Goal: Task Accomplishment & Management: Complete application form

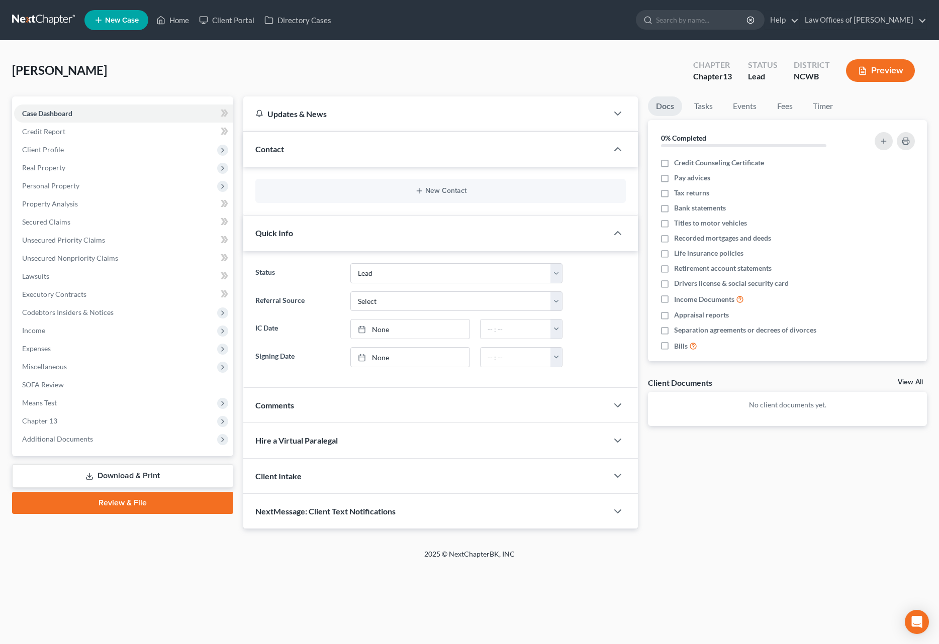
select select "4"
click at [31, 149] on span "Client Profile" at bounding box center [43, 149] width 42 height 9
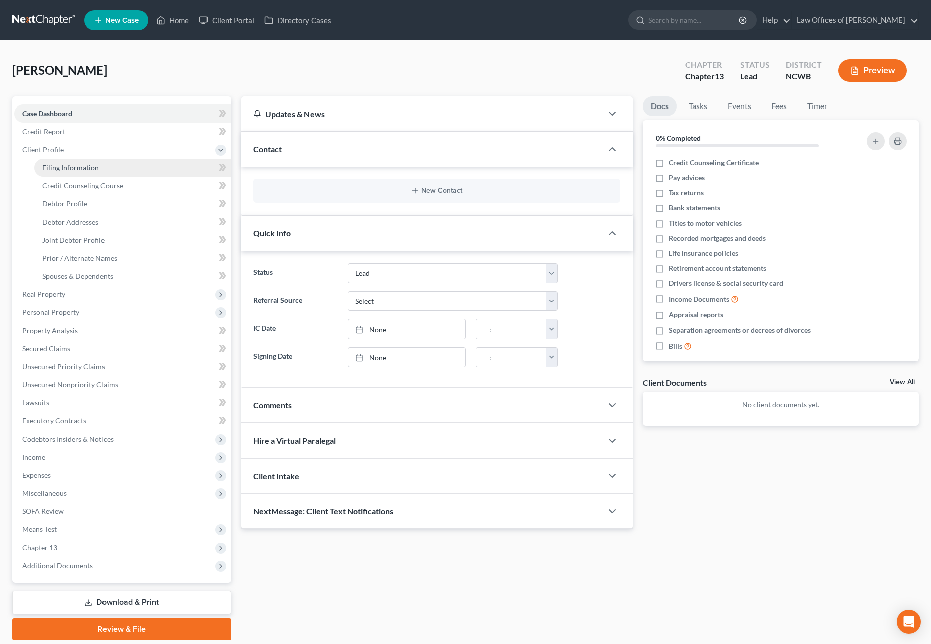
click at [77, 169] on span "Filing Information" at bounding box center [70, 167] width 57 height 9
select select "1"
select select "3"
select select "28"
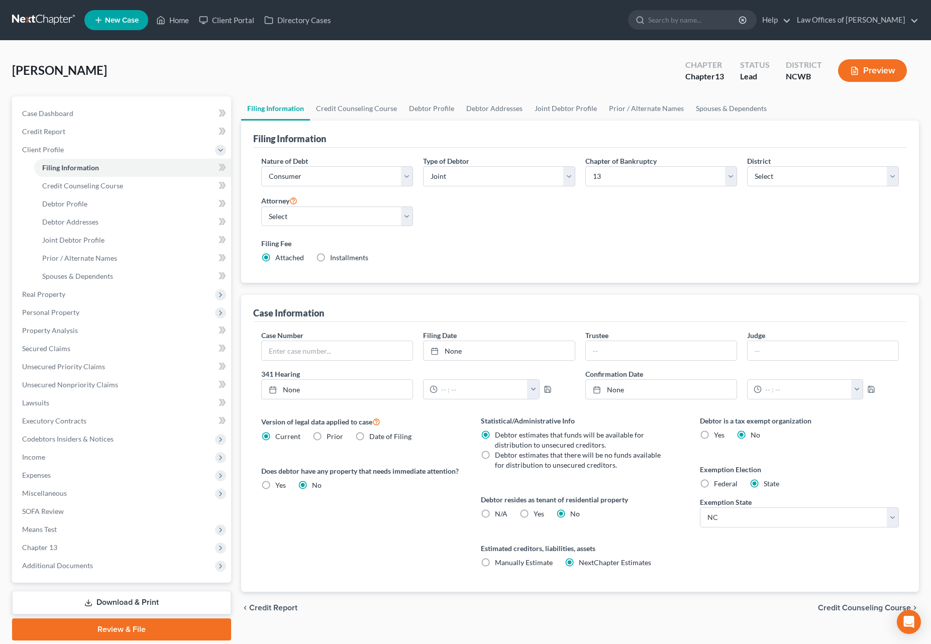
click at [853, 607] on span "Credit Counseling Course" at bounding box center [864, 608] width 93 height 8
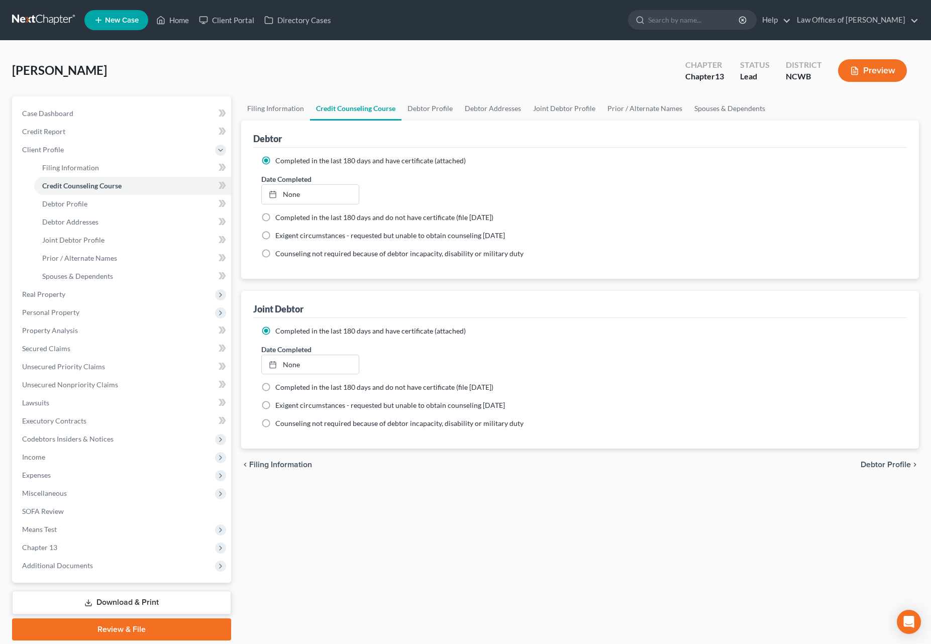
click at [873, 467] on span "Debtor Profile" at bounding box center [886, 465] width 50 height 8
select select "1"
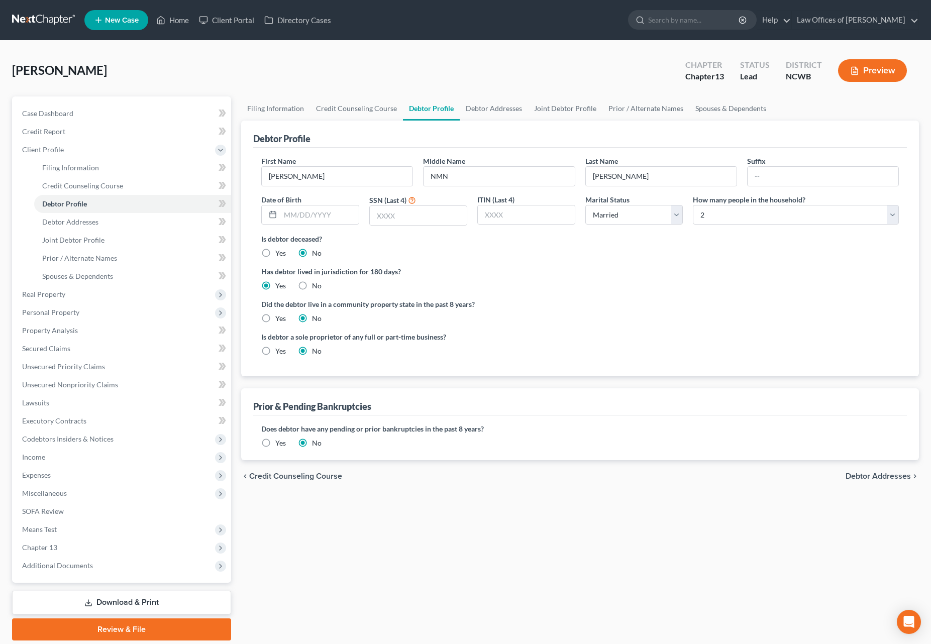
click at [855, 477] on span "Debtor Addresses" at bounding box center [878, 476] width 65 height 8
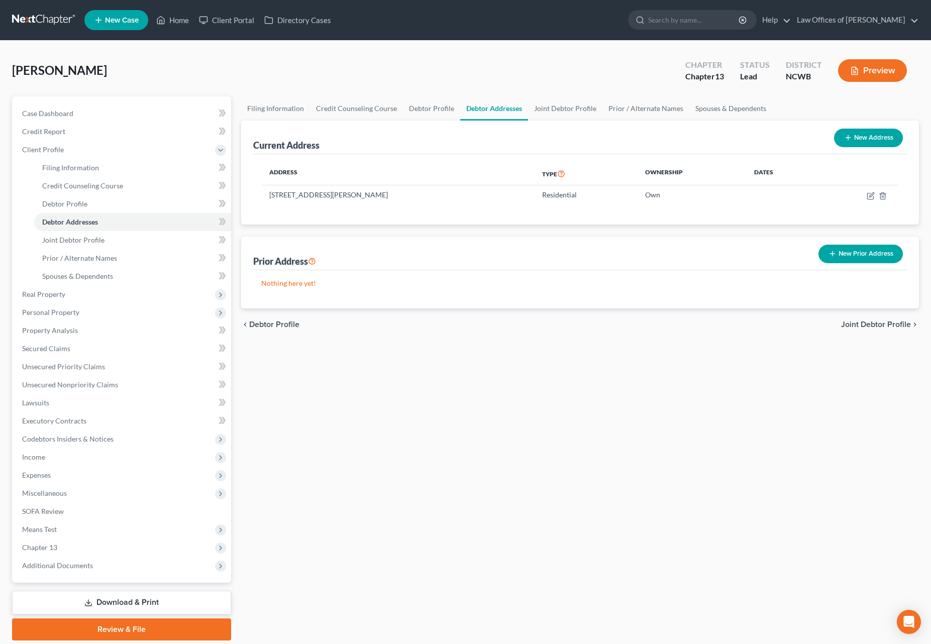
select select "1"
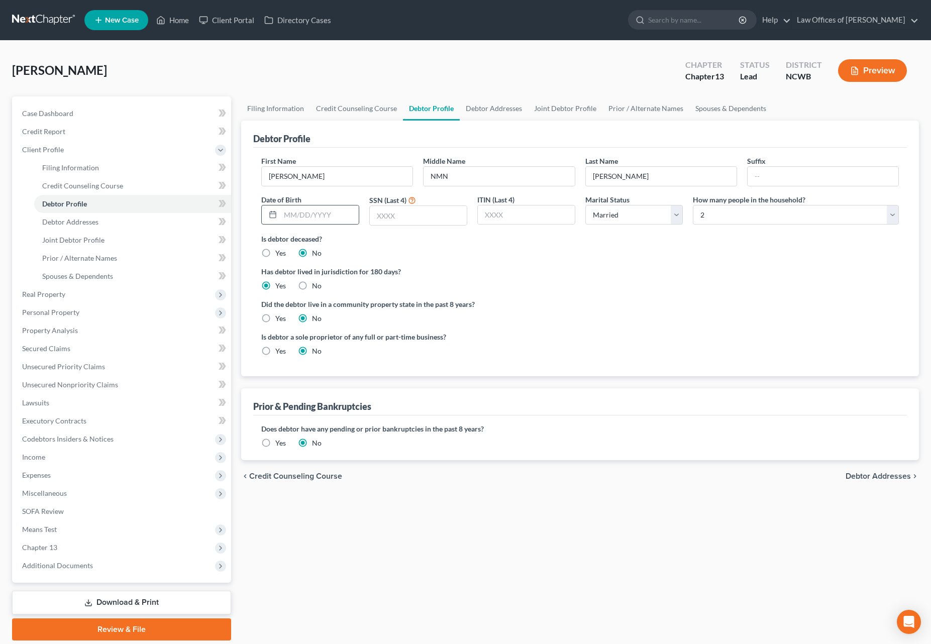
click at [279, 215] on div at bounding box center [271, 214] width 19 height 19
click at [287, 212] on input "text" at bounding box center [319, 214] width 78 height 19
click at [284, 220] on input "text" at bounding box center [319, 214] width 78 height 19
type input "[DATE]"
click at [414, 219] on input "text" at bounding box center [418, 215] width 97 height 19
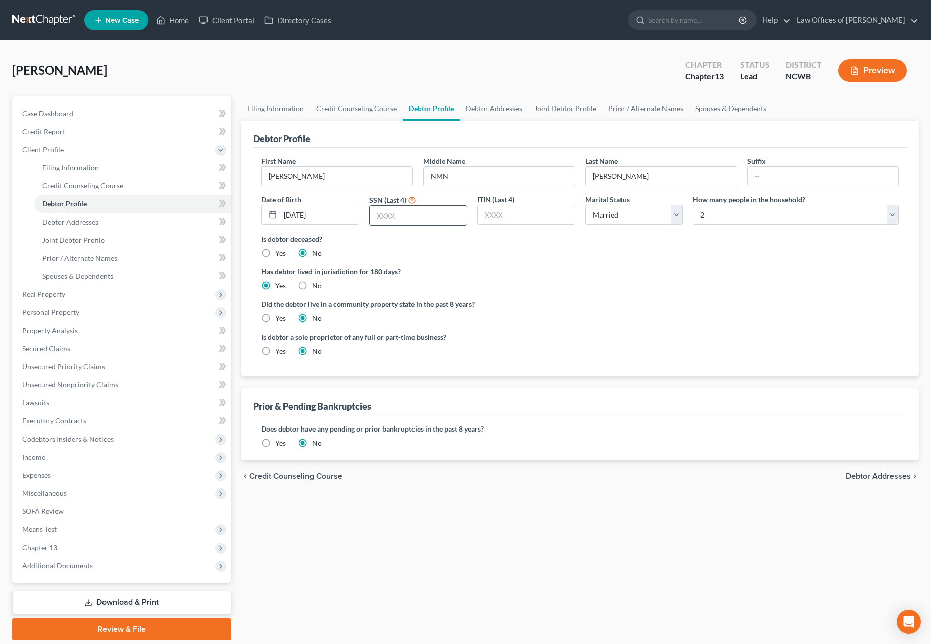
click at [391, 213] on input "text" at bounding box center [418, 215] width 97 height 19
type input "1291"
click at [867, 478] on span "Debtor Addresses" at bounding box center [878, 476] width 65 height 8
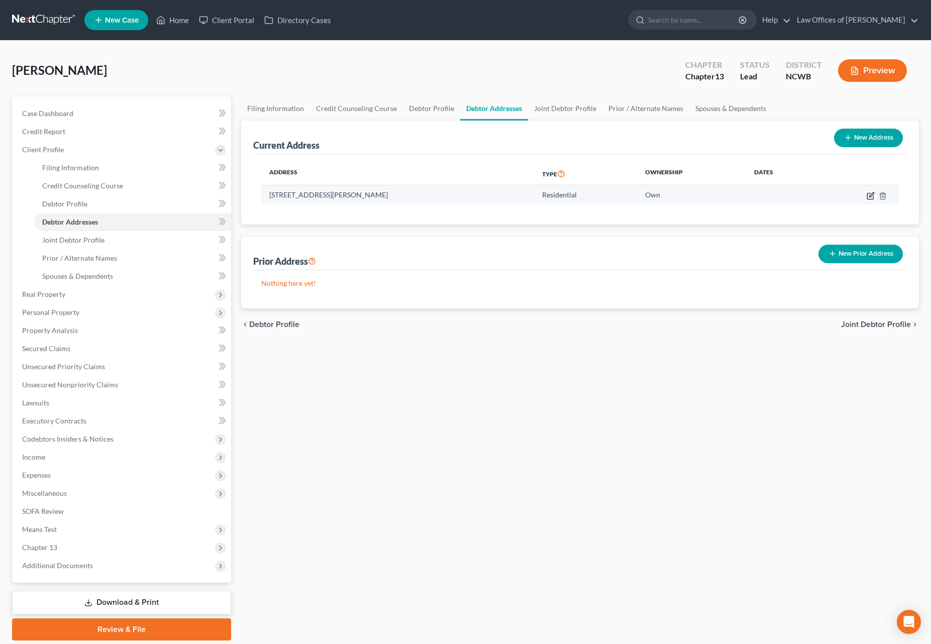
click at [870, 198] on icon "button" at bounding box center [871, 196] width 8 height 8
select select "28"
select select "0"
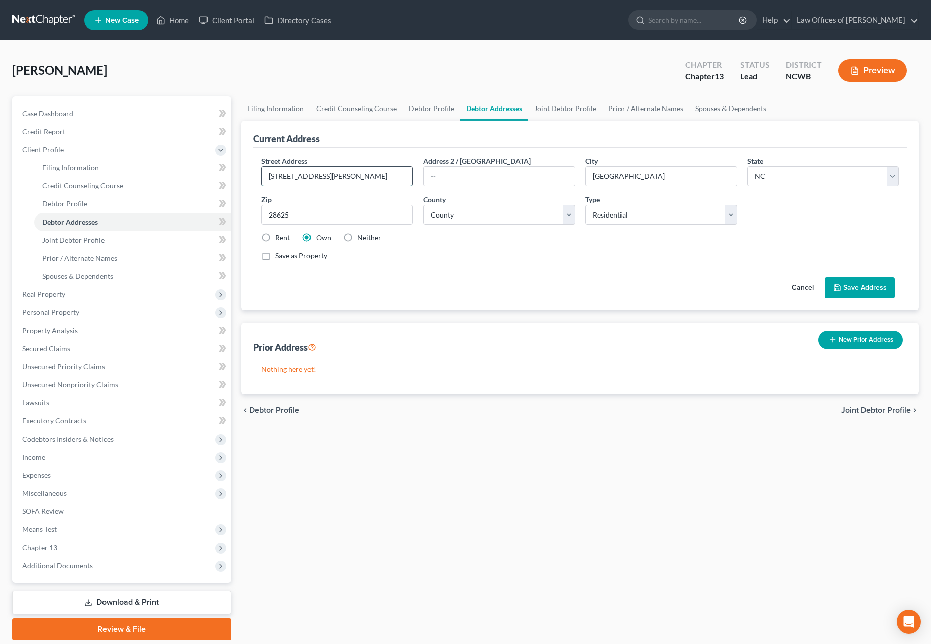
click at [272, 176] on input "[STREET_ADDRESS][PERSON_NAME]" at bounding box center [337, 176] width 151 height 19
click at [37, 294] on span "Real Property" at bounding box center [43, 294] width 43 height 9
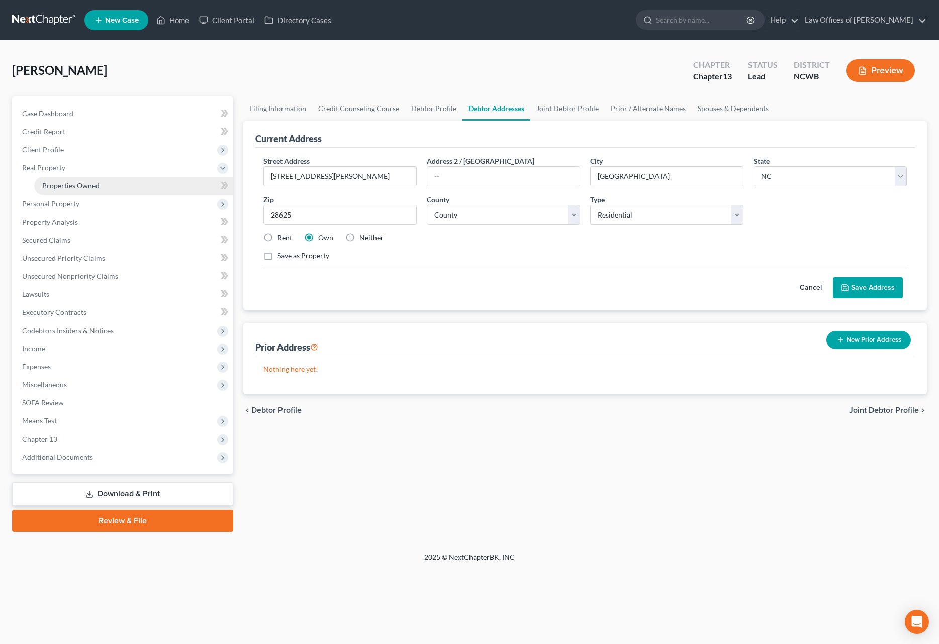
click at [85, 184] on span "Properties Owned" at bounding box center [70, 185] width 57 height 9
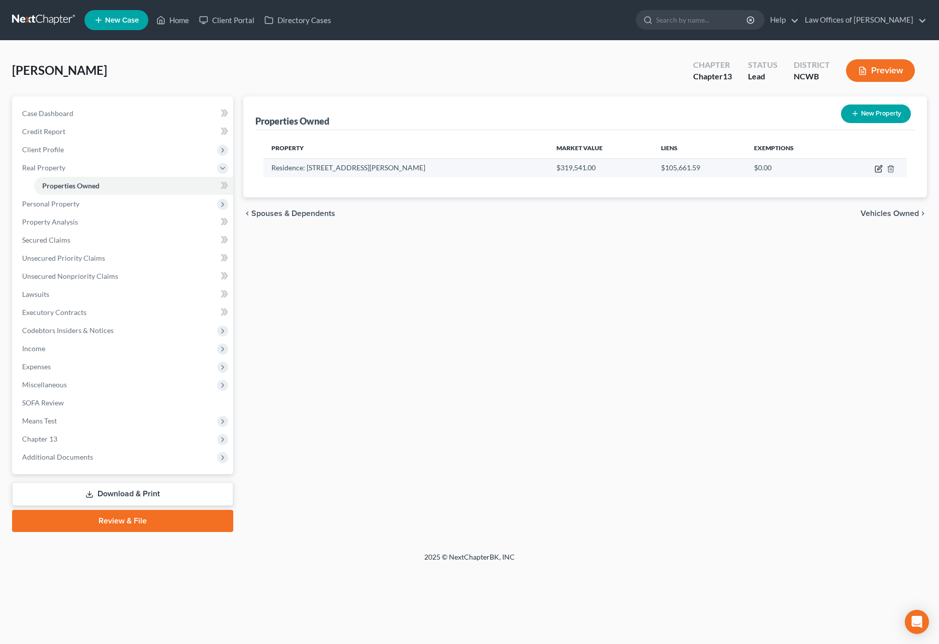
click at [877, 167] on icon "button" at bounding box center [878, 169] width 8 height 8
select select "28"
select select "48"
select select "3"
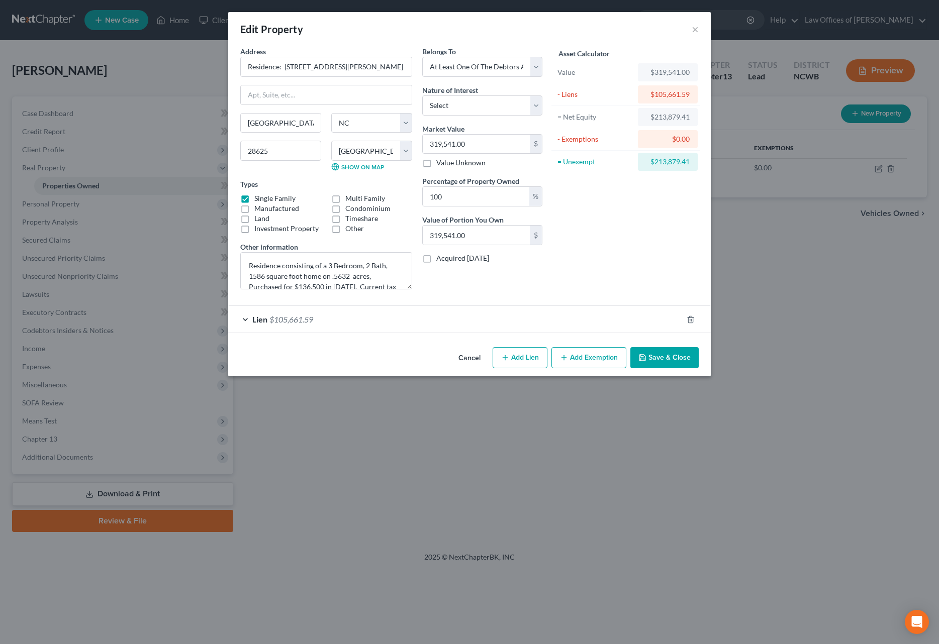
click at [500, 355] on button "Add Lien" at bounding box center [519, 357] width 55 height 21
select select "3"
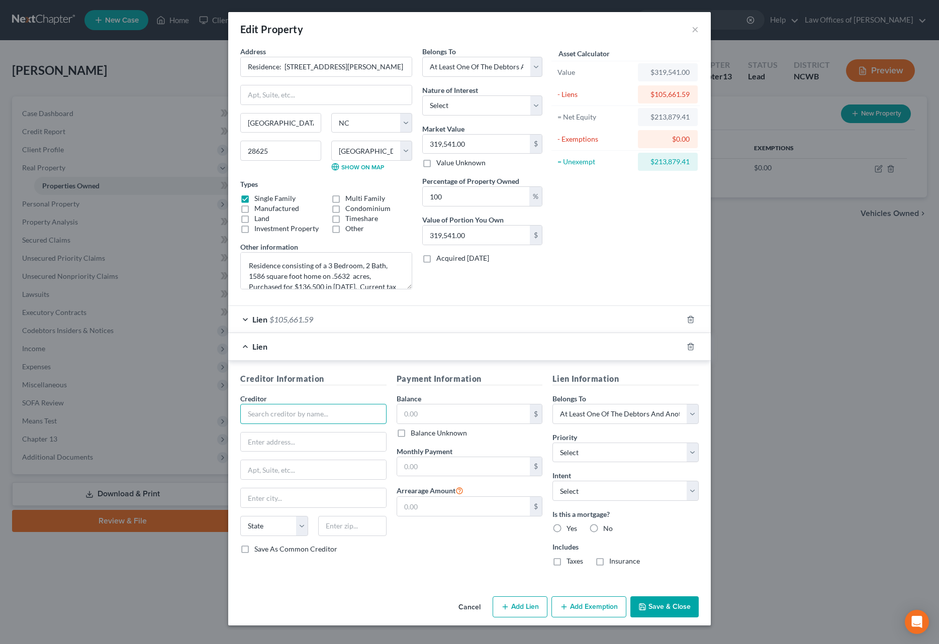
click at [343, 422] on input "text" at bounding box center [313, 414] width 146 height 20
type input "United Federal Credit Union"
click at [500, 422] on input "text" at bounding box center [463, 413] width 133 height 19
type input "52,284.87"
click at [572, 455] on select "Select 1st 2nd 3rd 4th 5th 6th 7th 8th 9th 10th 11th 12th 13th 14th 15th 16th 1…" at bounding box center [625, 453] width 146 height 20
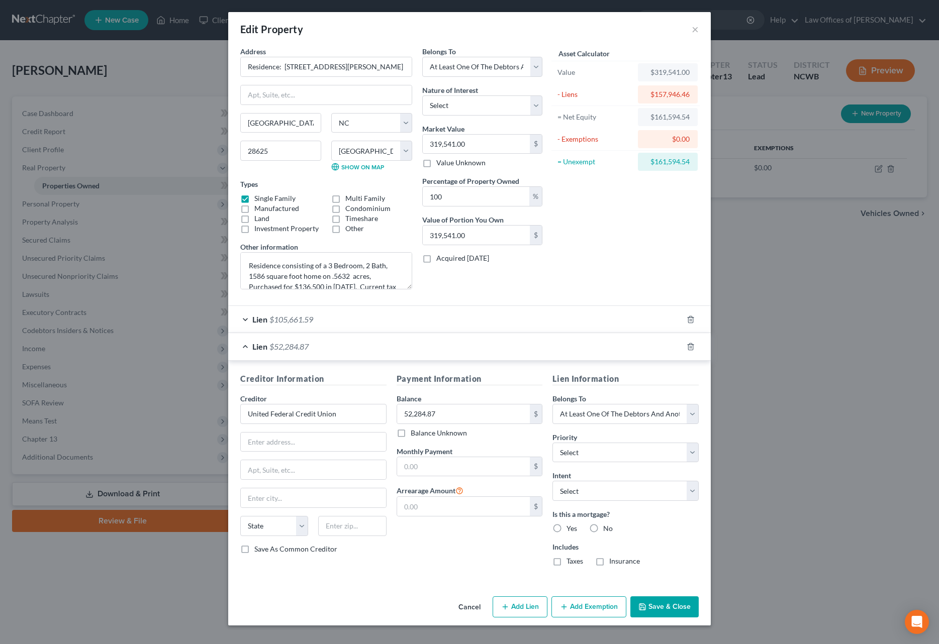
click at [617, 364] on div "Creditor Information Creditor * United Federal Credit Union State [US_STATE] AK…" at bounding box center [469, 472] width 482 height 222
click at [599, 419] on select "Select Debtor 1 Only Debtor 2 Only Debtor 1 And Debtor 2 Only At Least One Of T…" at bounding box center [625, 414] width 146 height 20
select select "2"
click at [552, 404] on select "Select Debtor 1 Only Debtor 2 Only Debtor 1 And Debtor 2 Only At Least One Of T…" at bounding box center [625, 414] width 146 height 20
click at [268, 322] on div "Lien $105,661.59" at bounding box center [455, 319] width 454 height 27
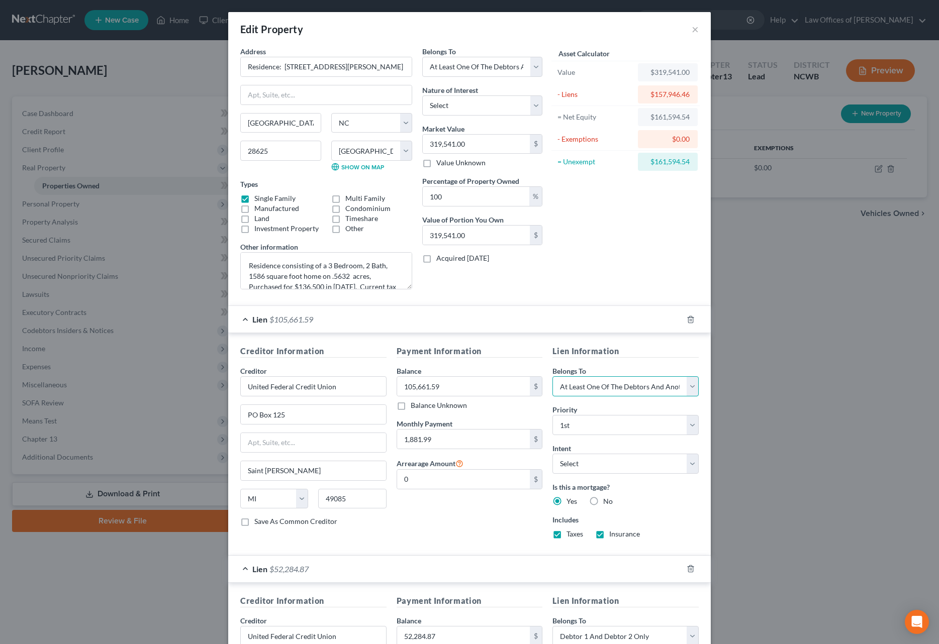
click at [605, 393] on select "Select Debtor 1 Only Debtor 2 Only Debtor 1 And Debtor 2 Only At Least One Of T…" at bounding box center [625, 386] width 146 height 20
select select "2"
click at [552, 376] on select "Select Debtor 1 Only Debtor 2 Only Debtor 1 And Debtor 2 Only At Least One Of T…" at bounding box center [625, 386] width 146 height 20
click at [278, 317] on span "$105,661.59" at bounding box center [291, 320] width 44 height 10
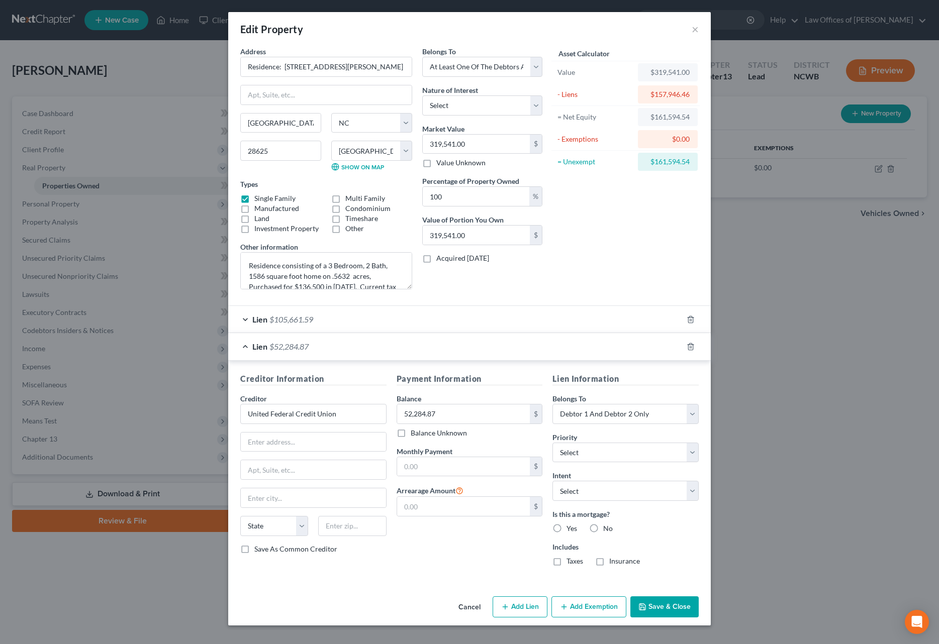
click at [566, 528] on label "Yes" at bounding box center [571, 529] width 11 height 10
click at [570, 528] on input "Yes" at bounding box center [573, 527] width 7 height 7
radio input "true"
click at [276, 449] on input "text" at bounding box center [313, 442] width 145 height 19
click at [348, 415] on input "United Federal Credit Union" at bounding box center [313, 414] width 146 height 20
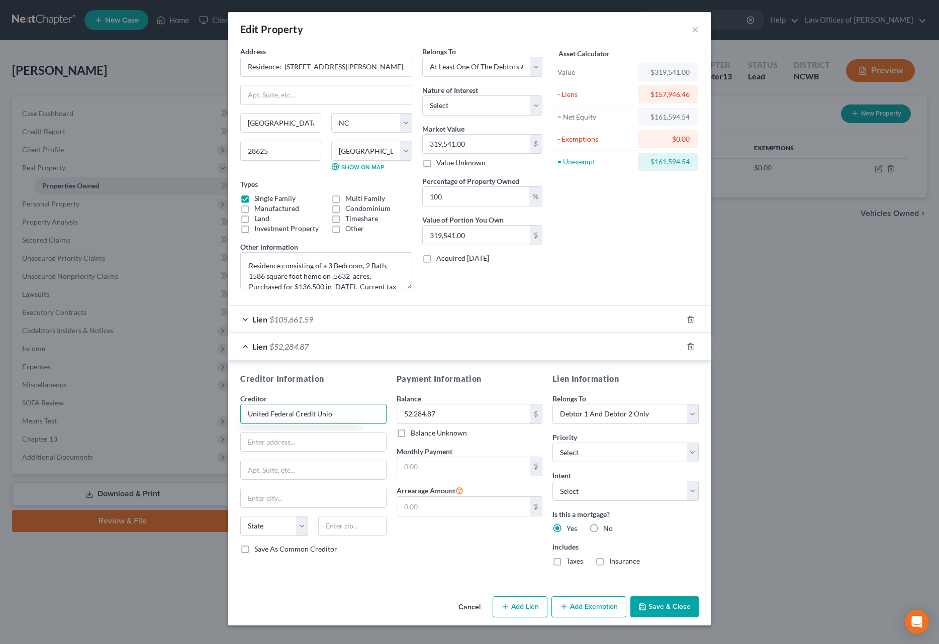
type input "United Federal Credit Union"
click at [330, 435] on div "United Federal Credit Union" at bounding box center [300, 432] width 105 height 10
type input "PO Box 125"
type input "St. [PERSON_NAME]"
select select "23"
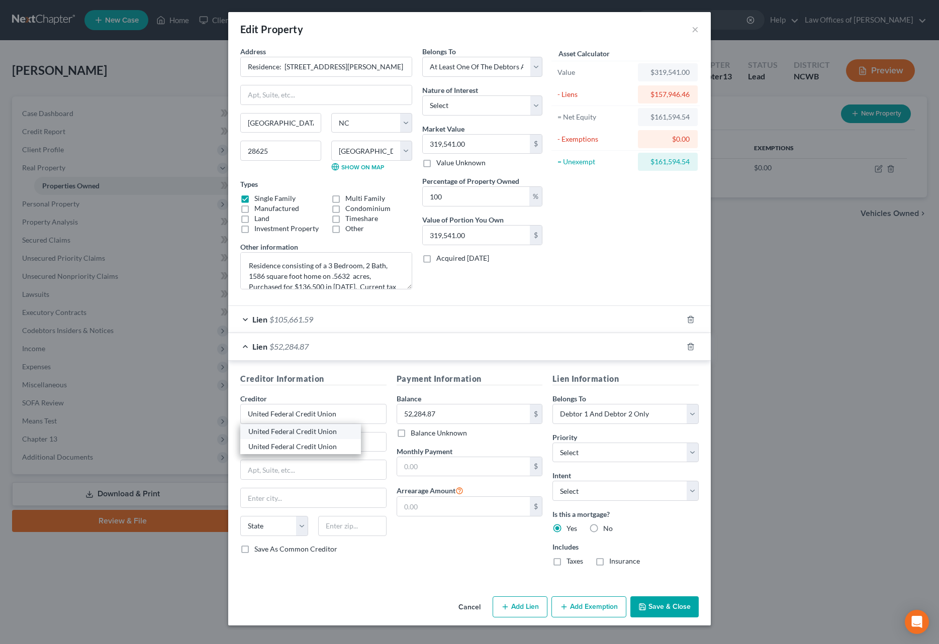
type input "49085"
click at [247, 317] on div "Lien $105,661.59" at bounding box center [455, 319] width 454 height 27
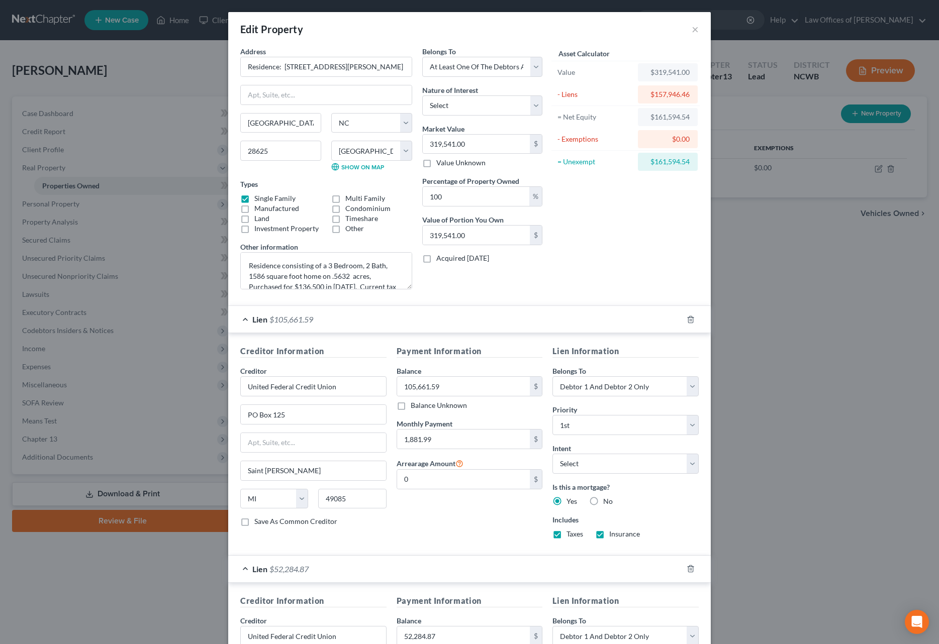
click at [247, 316] on div "Lien $105,661.59" at bounding box center [455, 319] width 454 height 27
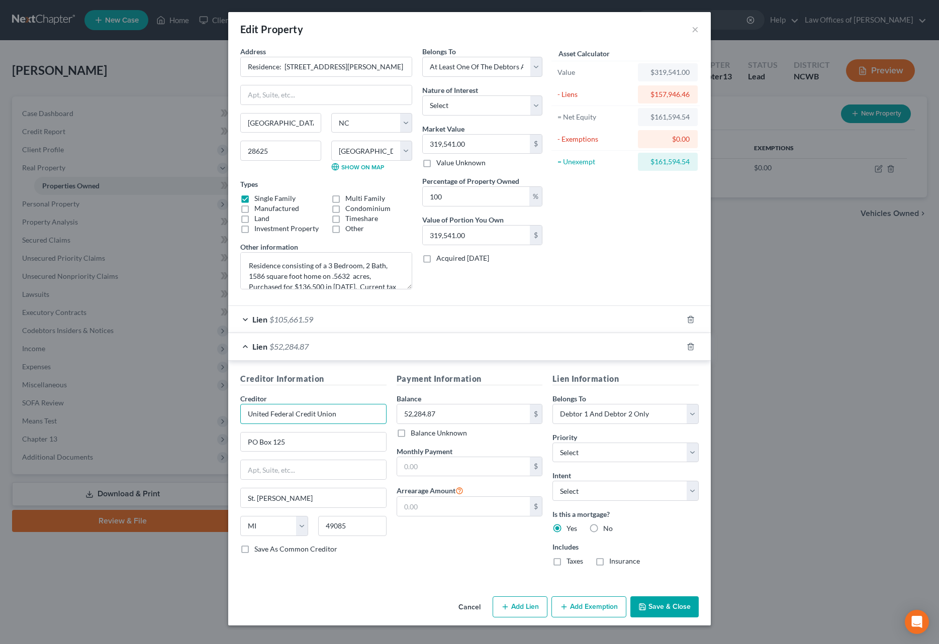
click at [339, 413] on input "United Federal Credit Union" at bounding box center [313, 414] width 146 height 20
click at [273, 443] on div "United Federal Credit Union" at bounding box center [300, 447] width 105 height 10
type input "United Federal Credit Union"
type input "P.O. Box 125"
type input "Saint [PERSON_NAME]"
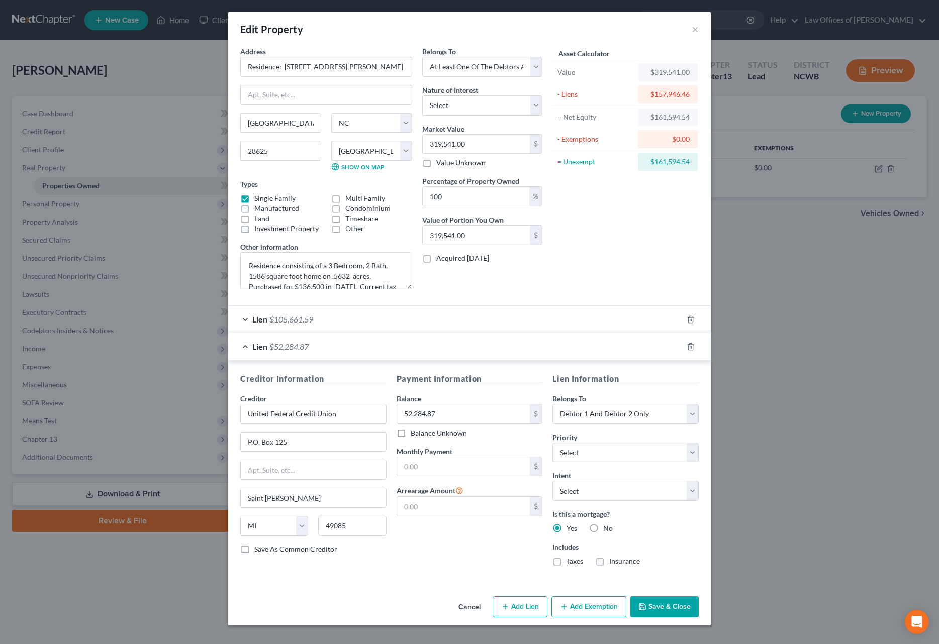
click at [666, 607] on button "Save & Close" at bounding box center [664, 606] width 68 height 21
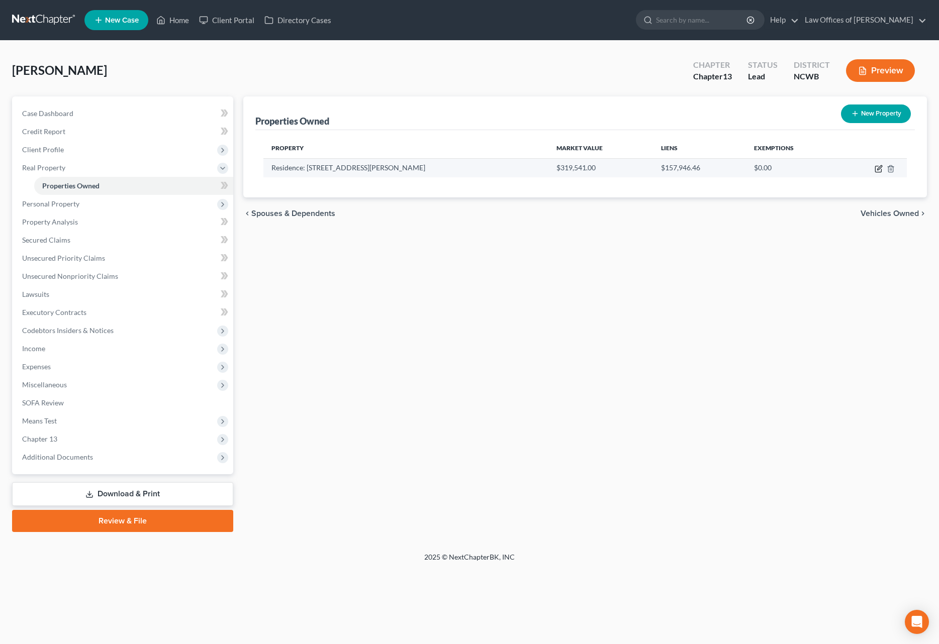
click at [877, 169] on icon "button" at bounding box center [879, 167] width 5 height 5
select select "28"
select select "48"
select select "3"
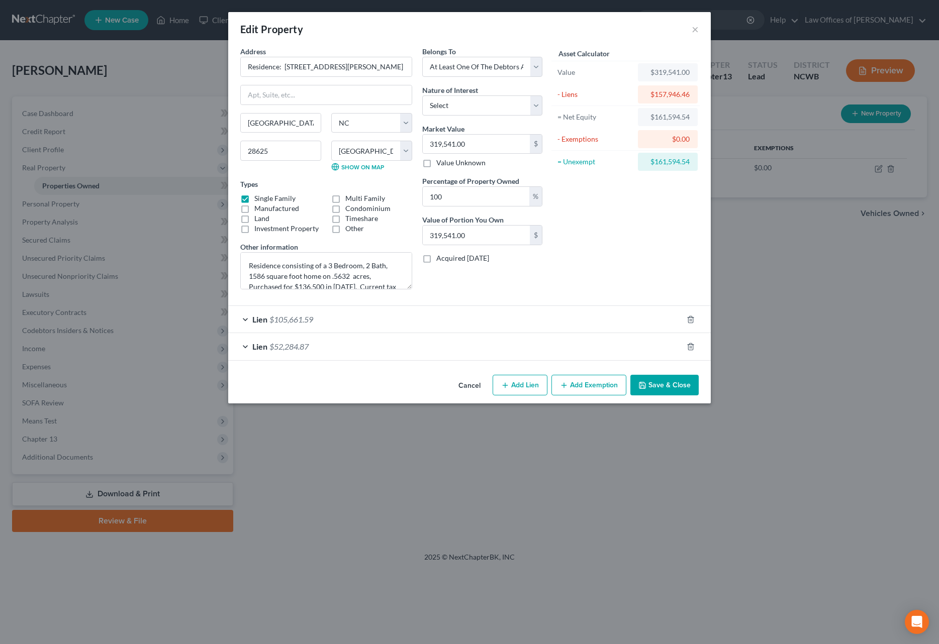
click at [262, 348] on span "Lien" at bounding box center [259, 347] width 15 height 10
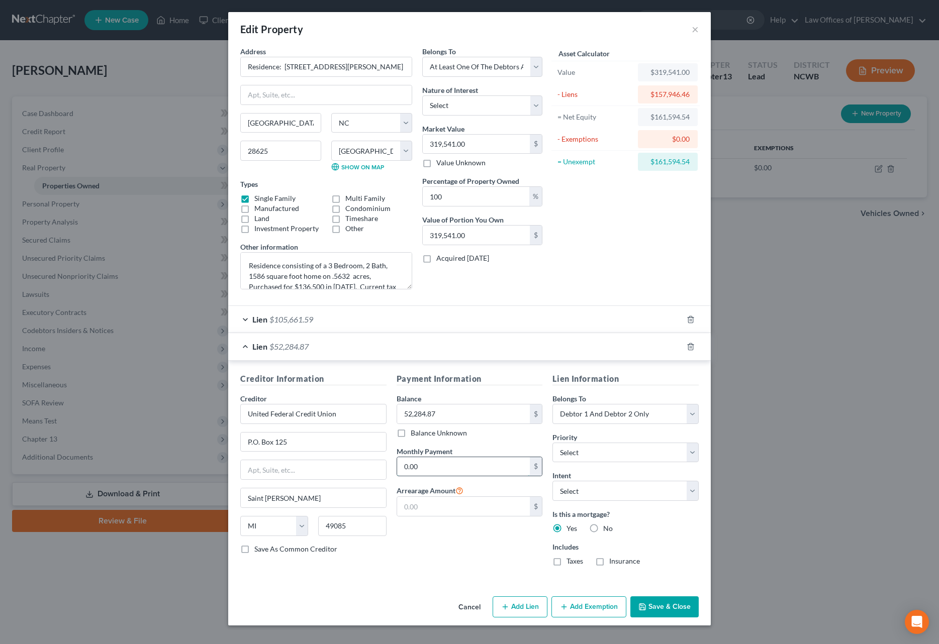
click at [427, 468] on input "0.00" at bounding box center [463, 466] width 133 height 19
type input "453.17"
click at [644, 606] on icon "button" at bounding box center [642, 607] width 8 height 8
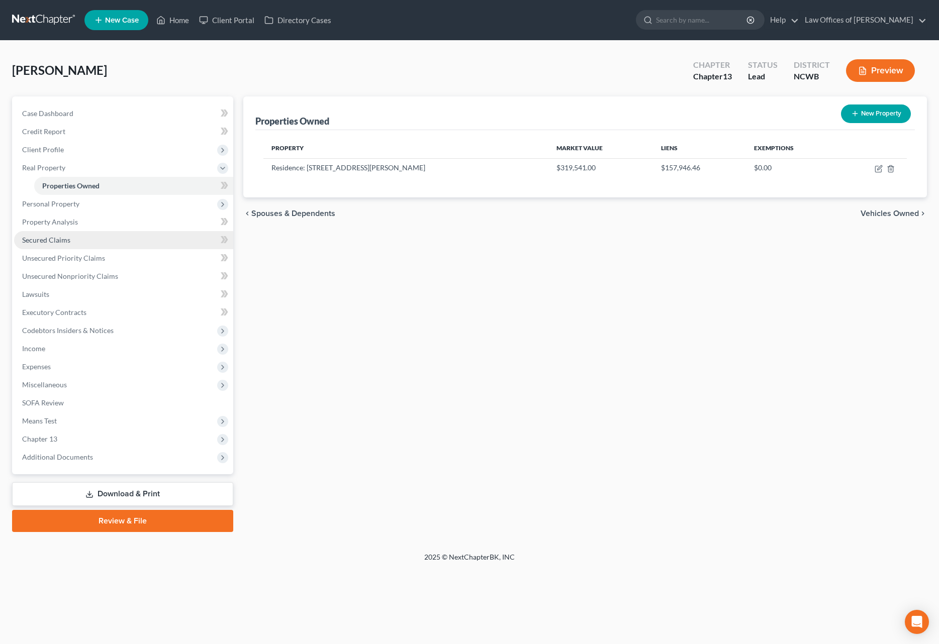
click at [59, 241] on span "Secured Claims" at bounding box center [46, 240] width 48 height 9
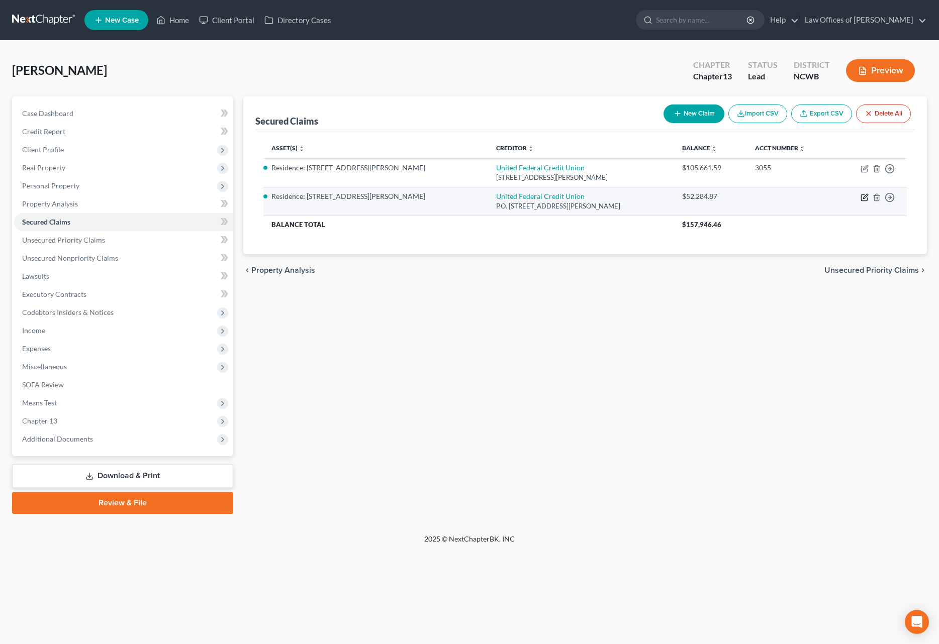
click at [864, 198] on icon "button" at bounding box center [865, 196] width 5 height 5
select select "23"
select select "2"
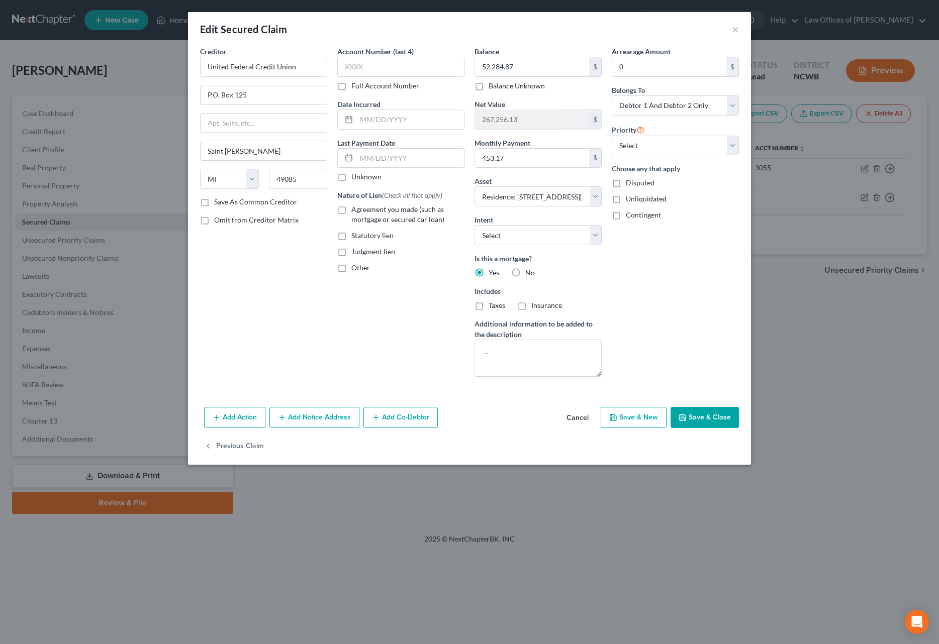
click at [351, 210] on label "Agreement you made (such as mortgage or secured car loan)" at bounding box center [407, 214] width 113 height 20
click at [355, 210] on input "Agreement you made (such as mortgage or secured car loan)" at bounding box center [358, 207] width 7 height 7
checkbox input "true"
click at [543, 238] on select "Select Surrender Redeem Reaffirm Avoid Other" at bounding box center [537, 235] width 127 height 20
click at [474, 225] on select "Select Surrender Redeem Reaffirm Avoid Other" at bounding box center [537, 235] width 127 height 20
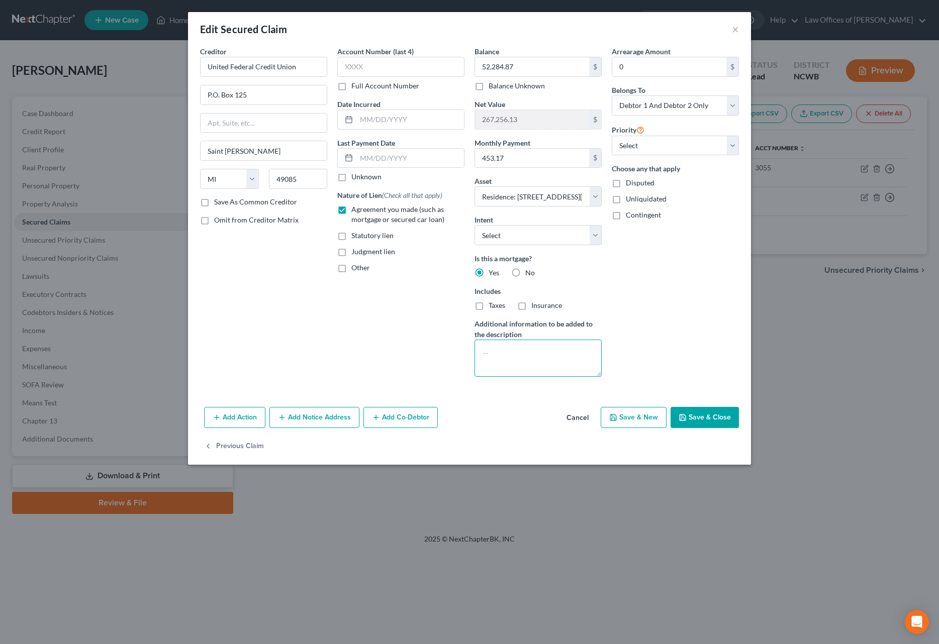
click at [545, 350] on textarea at bounding box center [537, 358] width 127 height 37
type textarea "H"
click at [484, 354] on textarea "Equity Line" at bounding box center [537, 358] width 127 height 37
click at [554, 359] on textarea "Home Equity Line" at bounding box center [537, 358] width 127 height 37
type textarea "Home Equity Line"
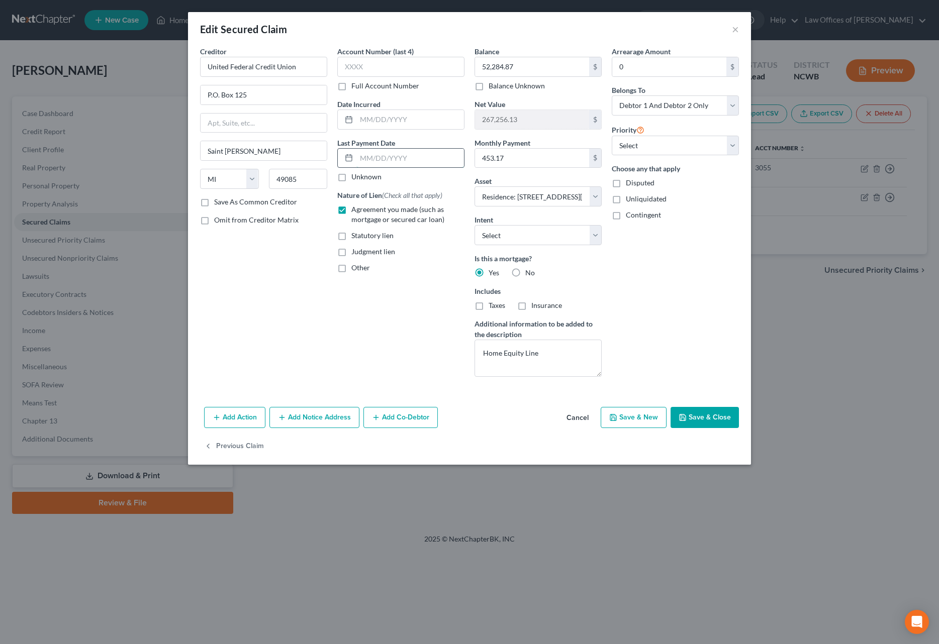
click at [424, 159] on input "text" at bounding box center [410, 158] width 108 height 19
click at [696, 416] on button "Save & Close" at bounding box center [704, 417] width 68 height 21
select select
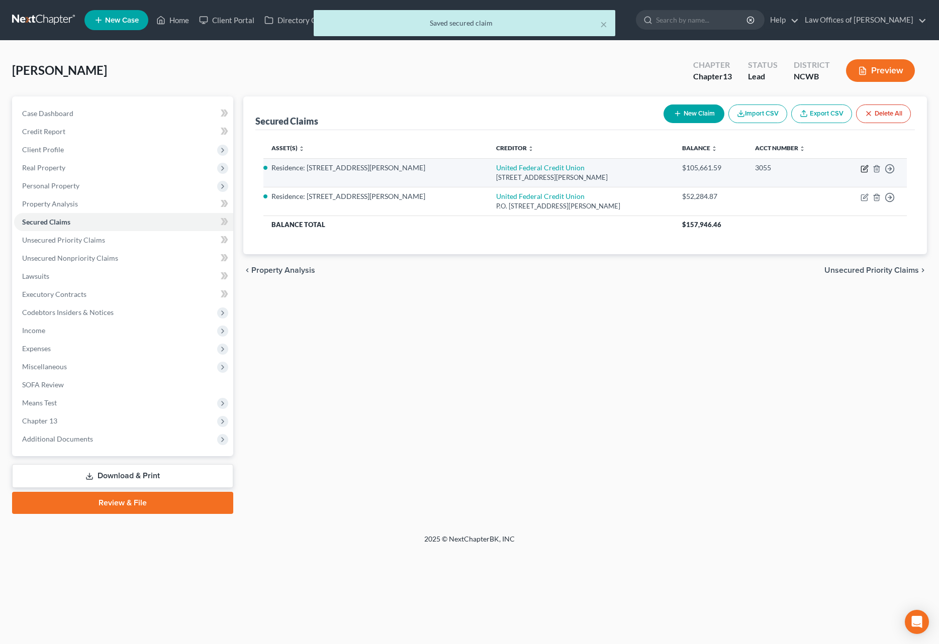
click at [866, 169] on icon "button" at bounding box center [864, 169] width 8 height 8
select select "23"
select select "3"
select select "2"
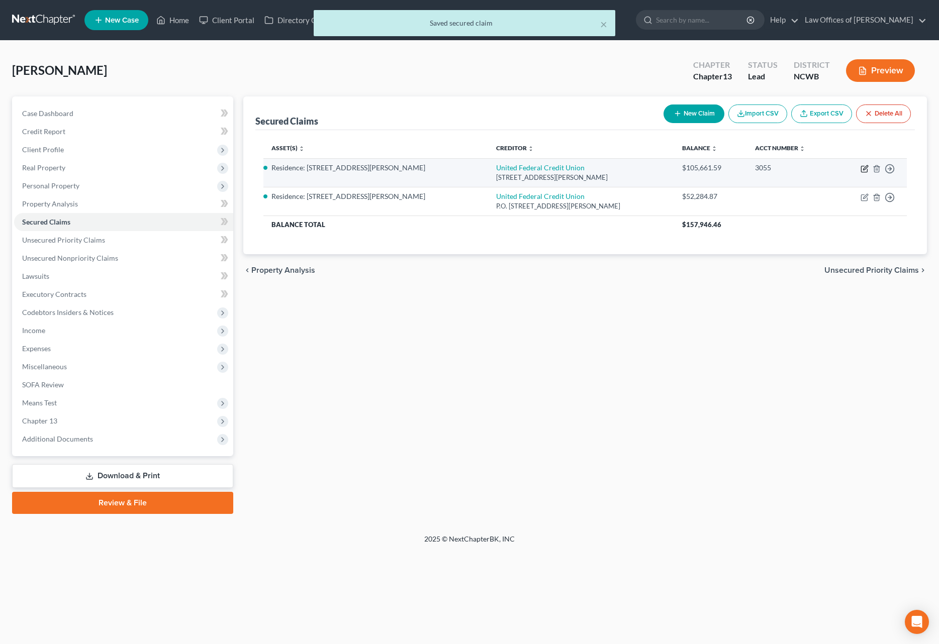
select select "0"
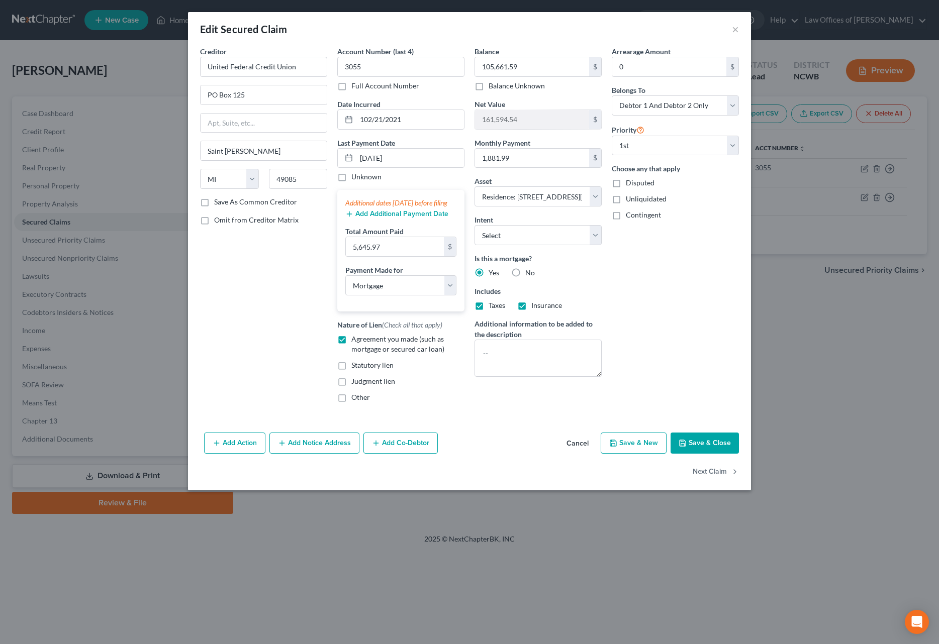
click at [692, 454] on button "Save & Close" at bounding box center [704, 443] width 68 height 21
select select "2"
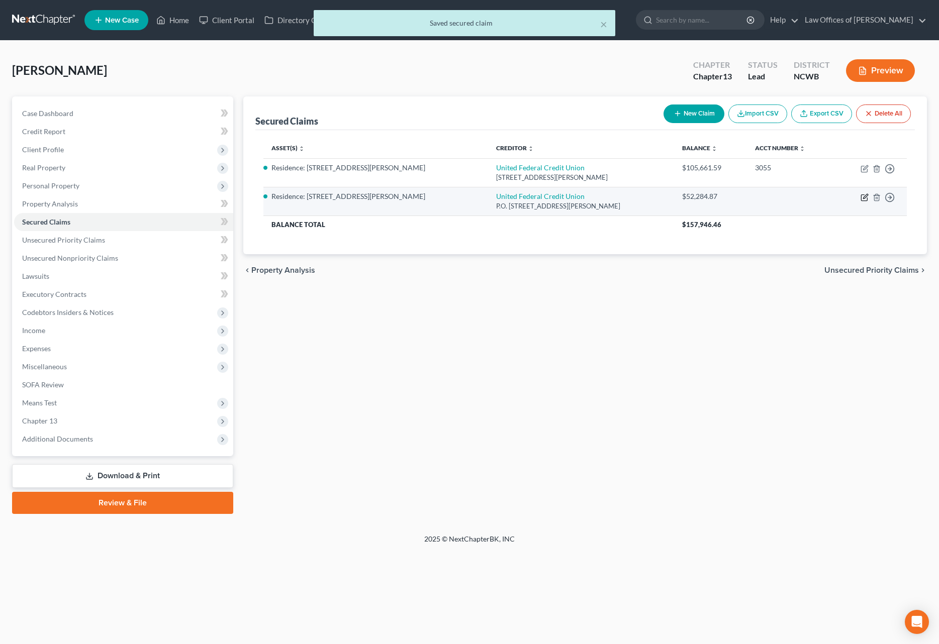
click at [864, 199] on icon "button" at bounding box center [864, 197] width 8 height 8
select select "23"
select select "2"
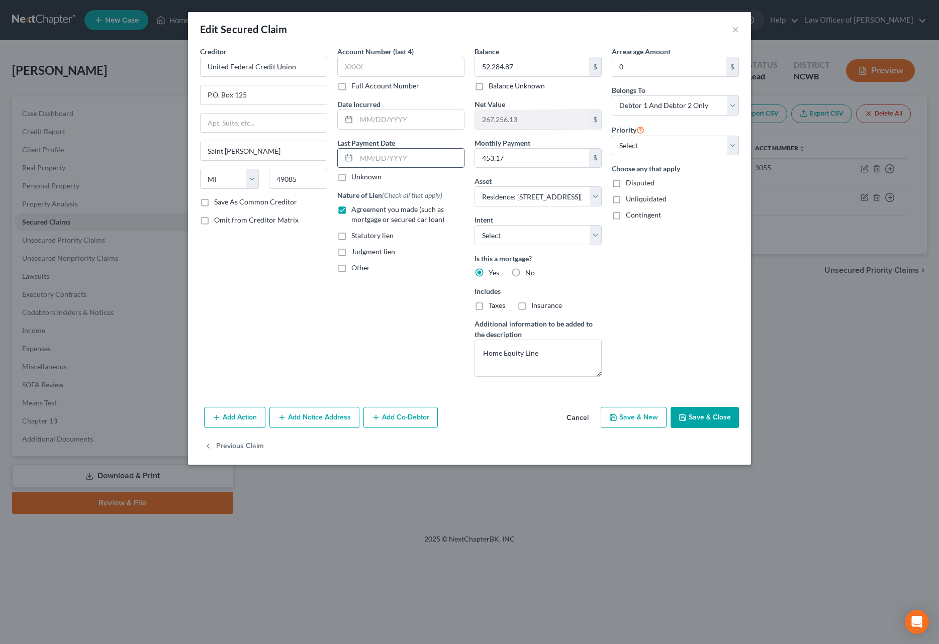
click at [378, 161] on input "text" at bounding box center [410, 158] width 108 height 19
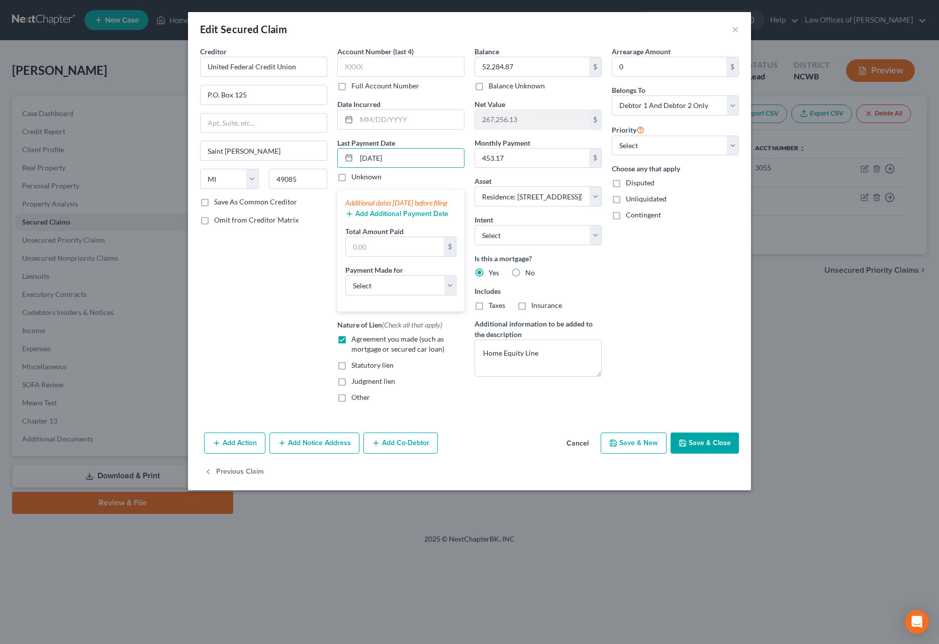
type input "[DATE]"
click at [405, 125] on input "text" at bounding box center [410, 119] width 108 height 19
type input "[DATE]"
click at [404, 255] on input "text" at bounding box center [395, 246] width 98 height 19
click at [693, 454] on button "Save & Close" at bounding box center [704, 443] width 68 height 21
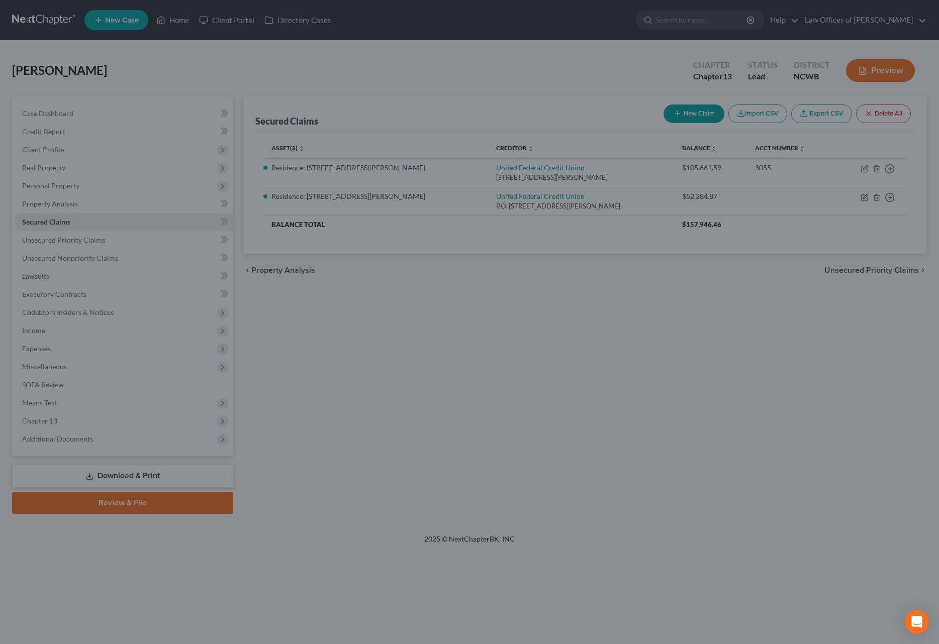
select select "2"
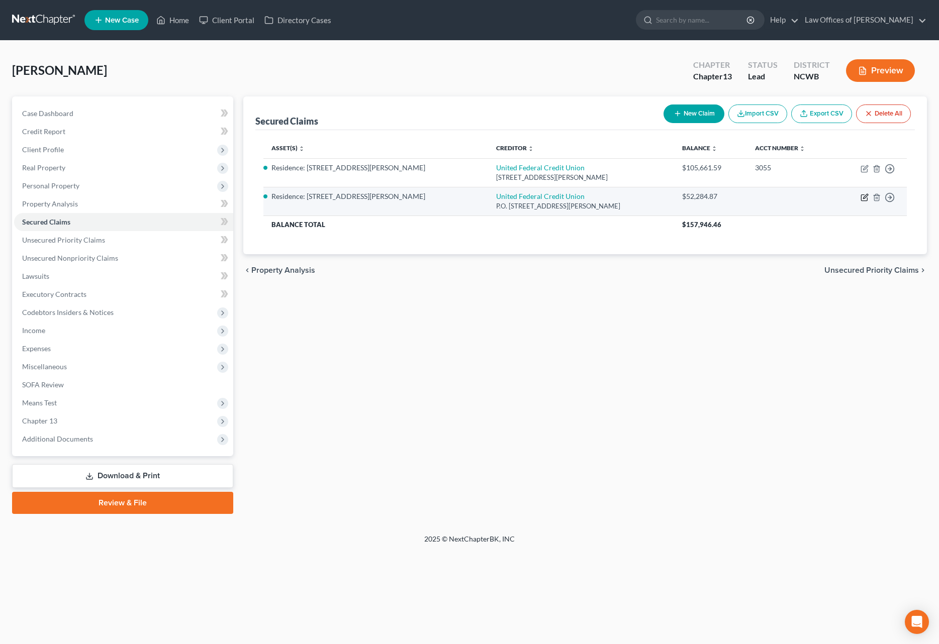
click at [864, 197] on icon "button" at bounding box center [864, 197] width 8 height 8
select select "23"
select select "2"
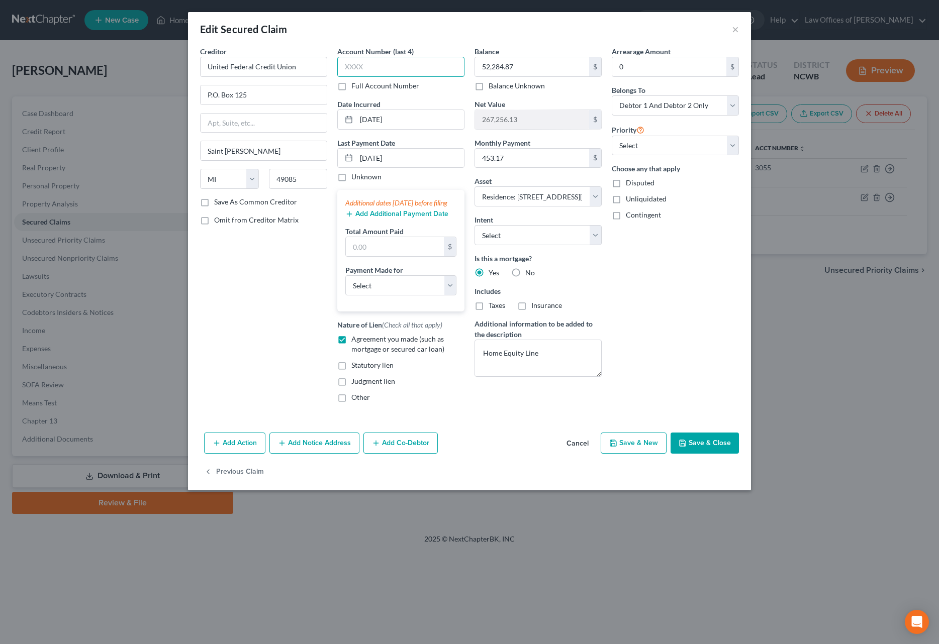
click at [368, 68] on input "text" at bounding box center [400, 67] width 127 height 20
type input "8015"
click at [403, 256] on input "text" at bounding box center [395, 246] width 98 height 19
type input "1,359.51"
click at [698, 454] on button "Save & Close" at bounding box center [704, 443] width 68 height 21
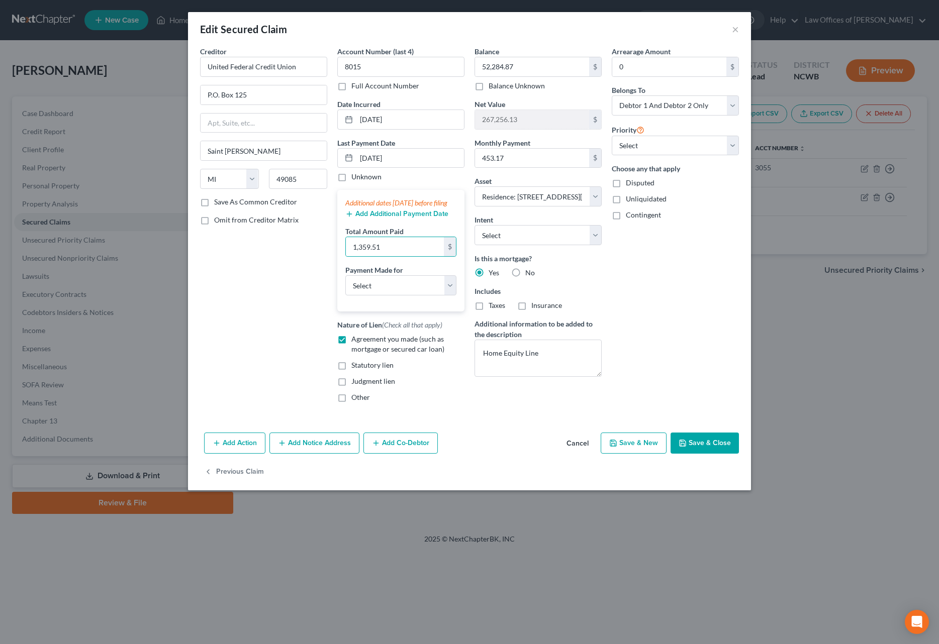
select select
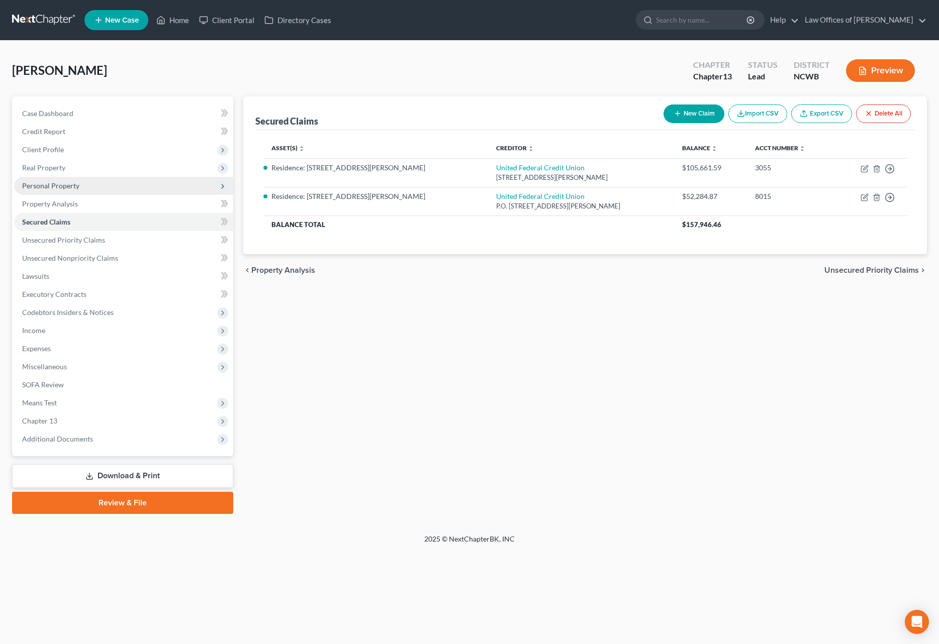
click at [42, 184] on span "Personal Property" at bounding box center [50, 185] width 57 height 9
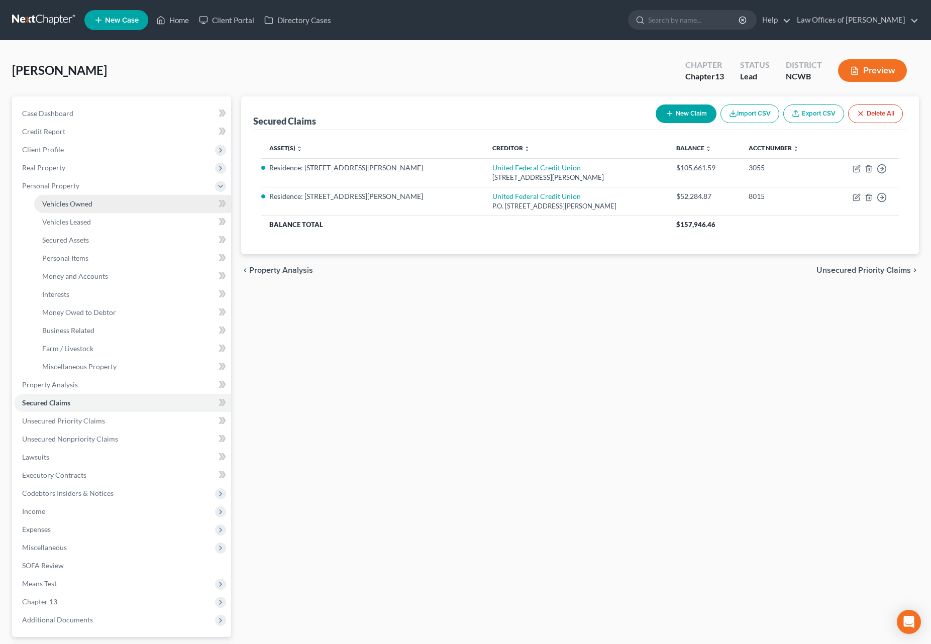
click at [63, 206] on span "Vehicles Owned" at bounding box center [67, 203] width 50 height 9
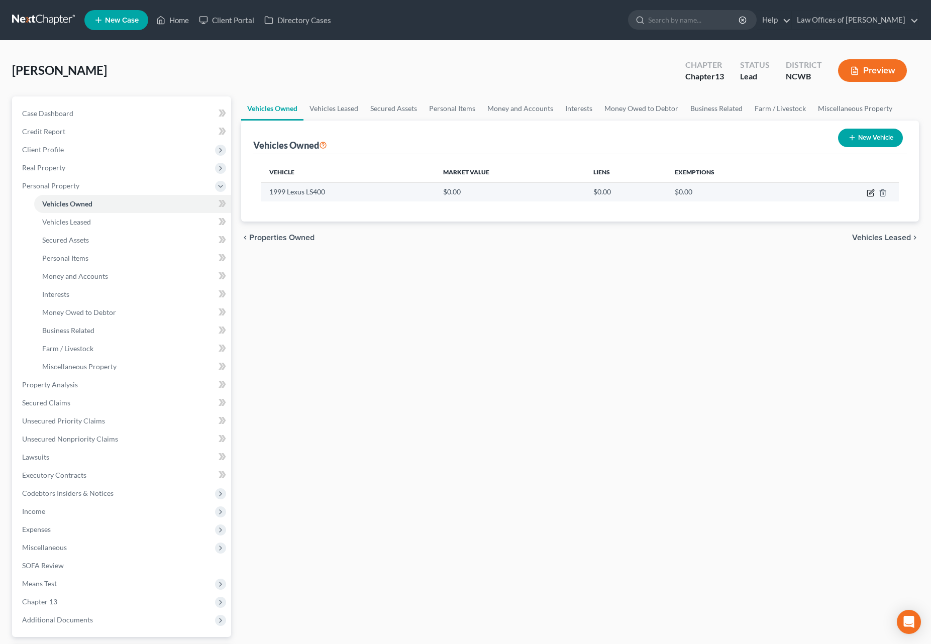
click at [870, 193] on icon "button" at bounding box center [871, 193] width 8 height 8
select select "0"
select select "27"
select select "2"
select select "0"
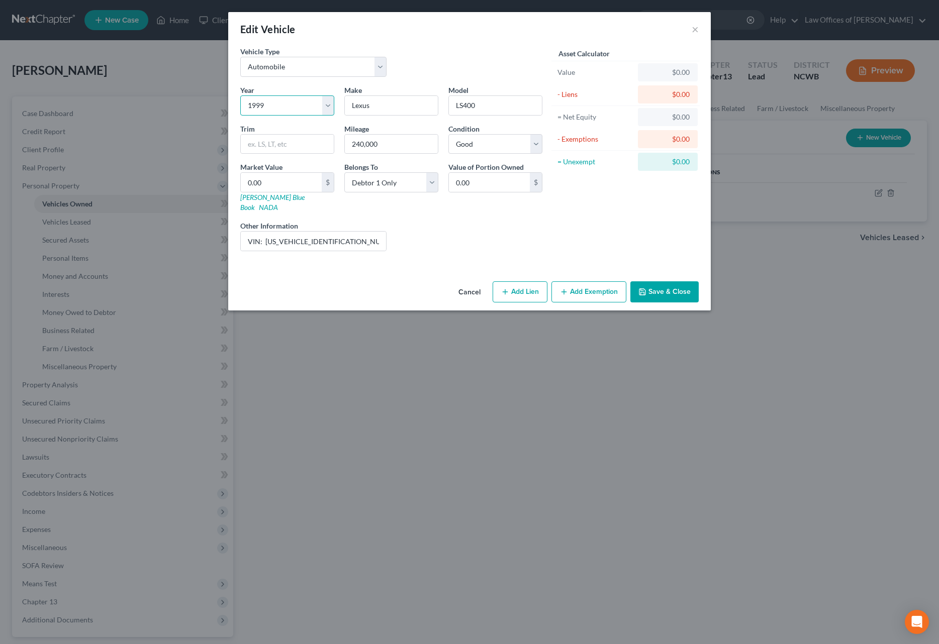
click at [272, 112] on select "Select 2026 2025 2024 2023 2022 2021 2020 2019 2018 2017 2016 2015 2014 2013 20…" at bounding box center [287, 105] width 94 height 20
select select "17"
click at [689, 31] on div "Edit Vehicle ×" at bounding box center [469, 29] width 482 height 34
click at [693, 31] on button "×" at bounding box center [694, 29] width 7 height 12
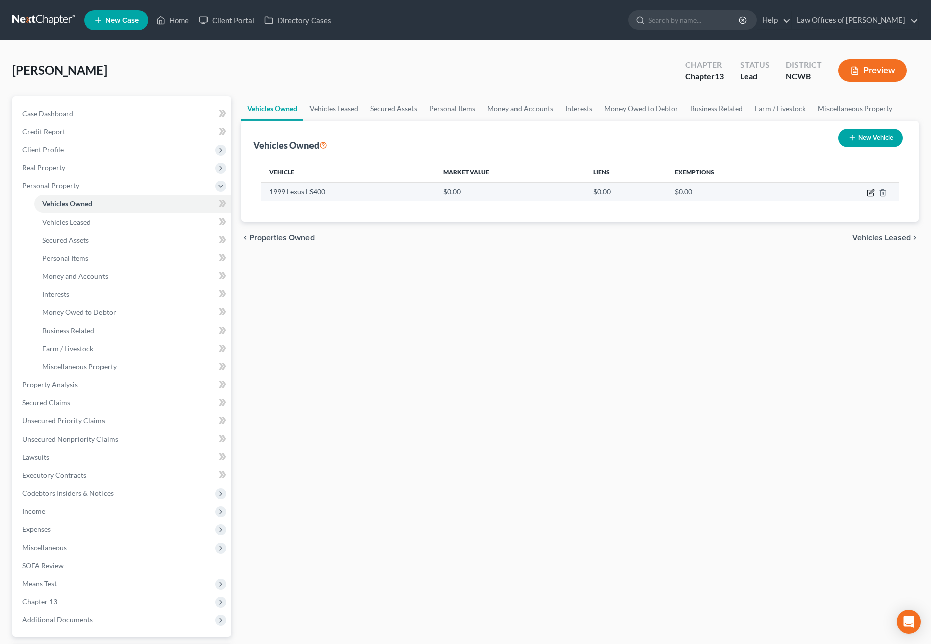
click at [870, 191] on icon "button" at bounding box center [871, 193] width 8 height 8
select select "0"
select select "27"
select select "2"
select select "0"
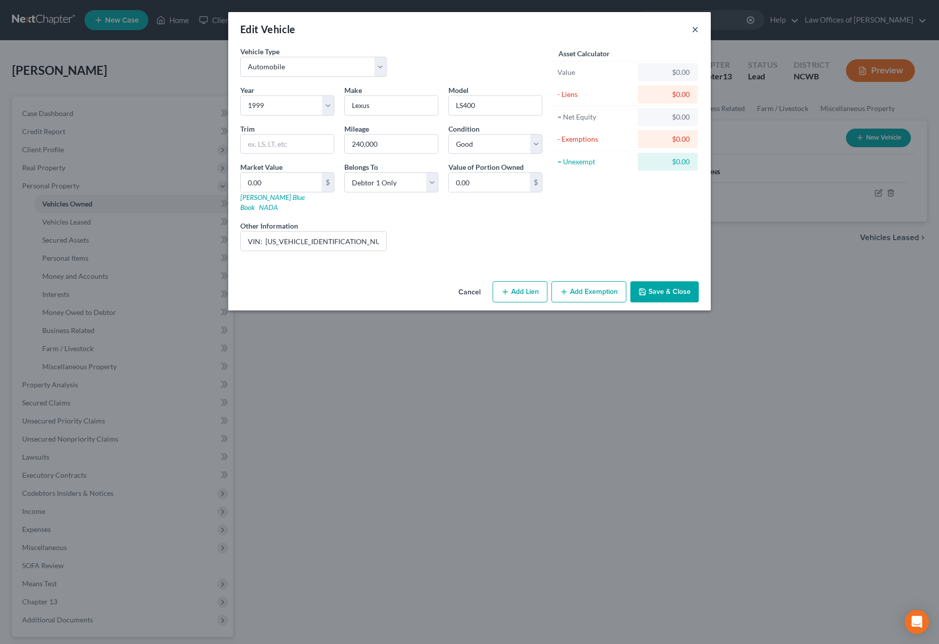
click at [696, 31] on button "×" at bounding box center [694, 29] width 7 height 12
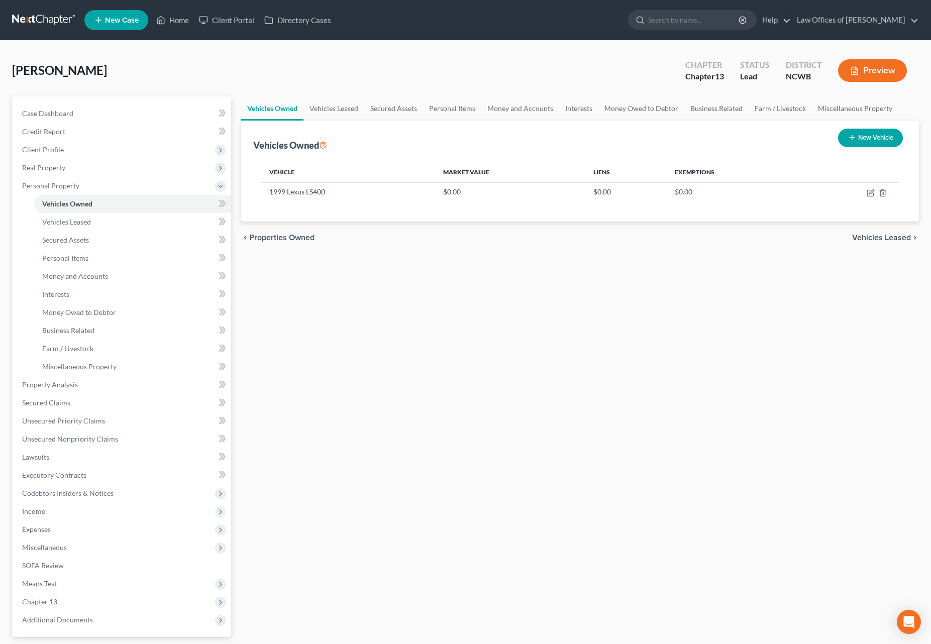
click at [854, 144] on button "New Vehicle" at bounding box center [870, 138] width 65 height 19
select select "0"
select select "2"
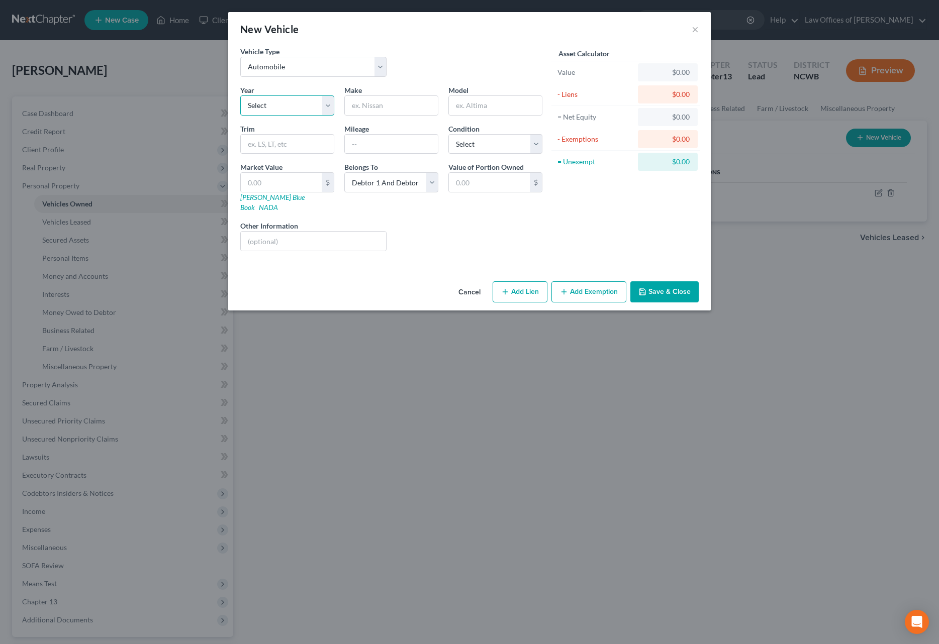
click at [273, 104] on select "Select 2026 2025 2024 2023 2022 2021 2020 2019 2018 2017 2016 2015 2014 2013 20…" at bounding box center [287, 105] width 94 height 20
select select "19"
click at [240, 95] on select "Select 2026 2025 2024 2023 2022 2021 2020 2019 2018 2017 2016 2015 2014 2013 20…" at bounding box center [287, 105] width 94 height 20
click at [402, 106] on input "text" at bounding box center [391, 105] width 93 height 19
type input "Toyota"
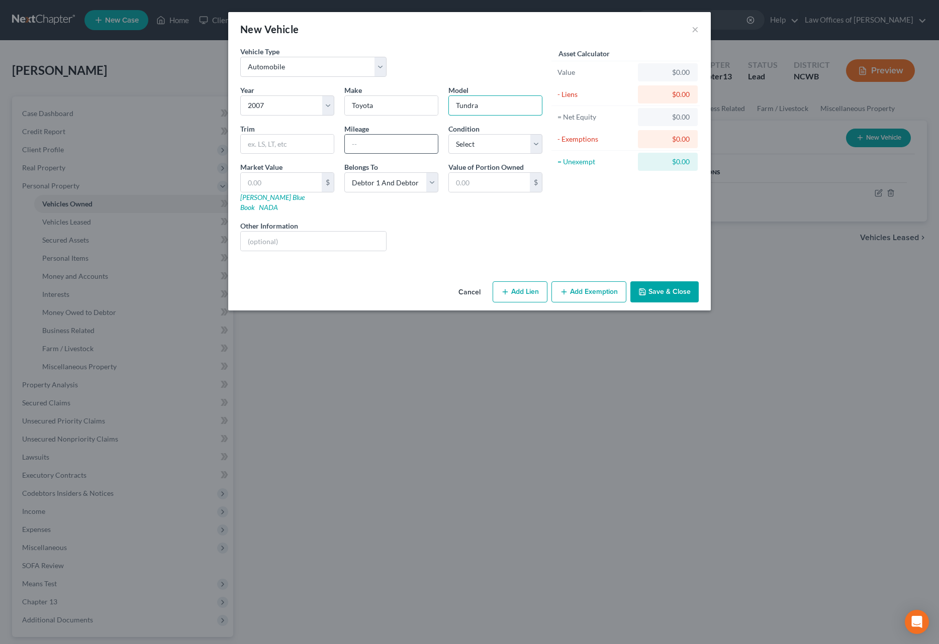
type input "Tundra"
click at [393, 143] on input "text" at bounding box center [391, 144] width 93 height 19
type input "236,000"
click at [522, 146] on select "Select Excellent Very Good Good Fair Poor" at bounding box center [495, 144] width 94 height 20
select select "2"
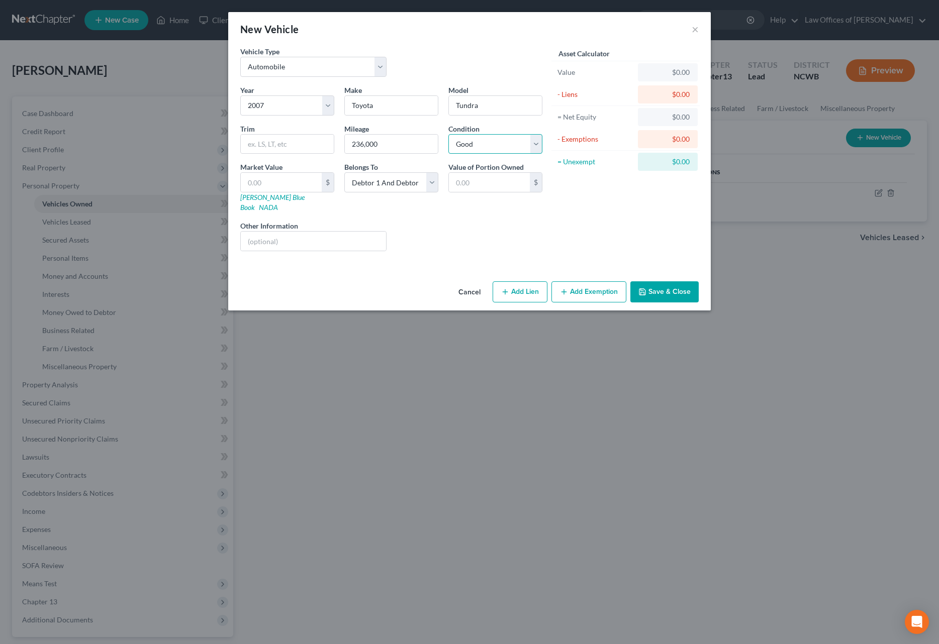
click at [448, 134] on select "Select Excellent Very Good Good Fair Poor" at bounding box center [495, 144] width 94 height 20
click at [432, 179] on select "Select Debtor 1 Only Debtor 2 Only Debtor 1 And Debtor 2 Only At Least One Of T…" at bounding box center [391, 182] width 94 height 20
select select "0"
click at [344, 172] on select "Select Debtor 1 Only Debtor 2 Only Debtor 1 And Debtor 2 Only At Least One Of T…" at bounding box center [391, 182] width 94 height 20
click at [657, 281] on button "Save & Close" at bounding box center [664, 291] width 68 height 21
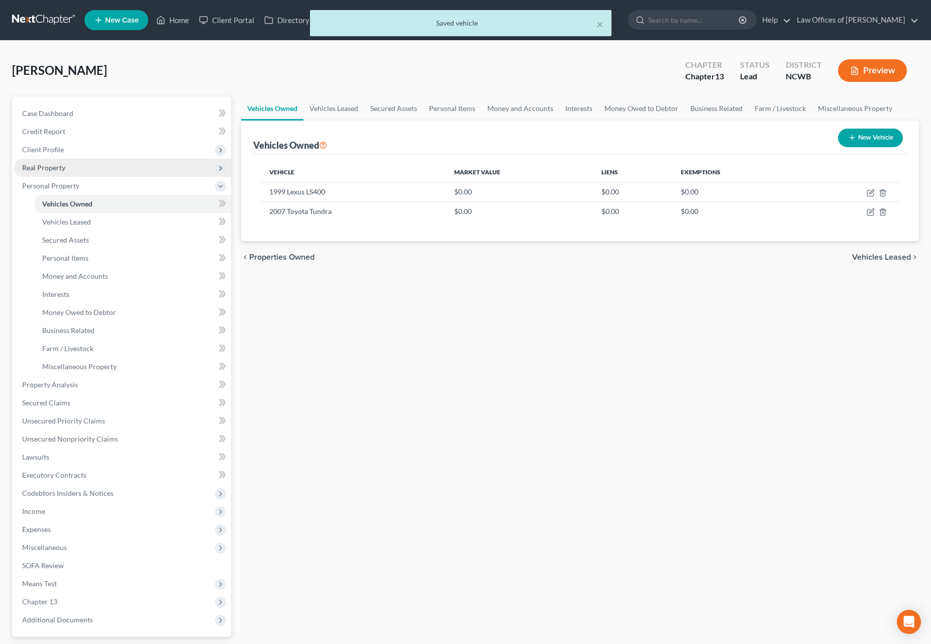
click at [73, 169] on span "Real Property" at bounding box center [122, 168] width 217 height 18
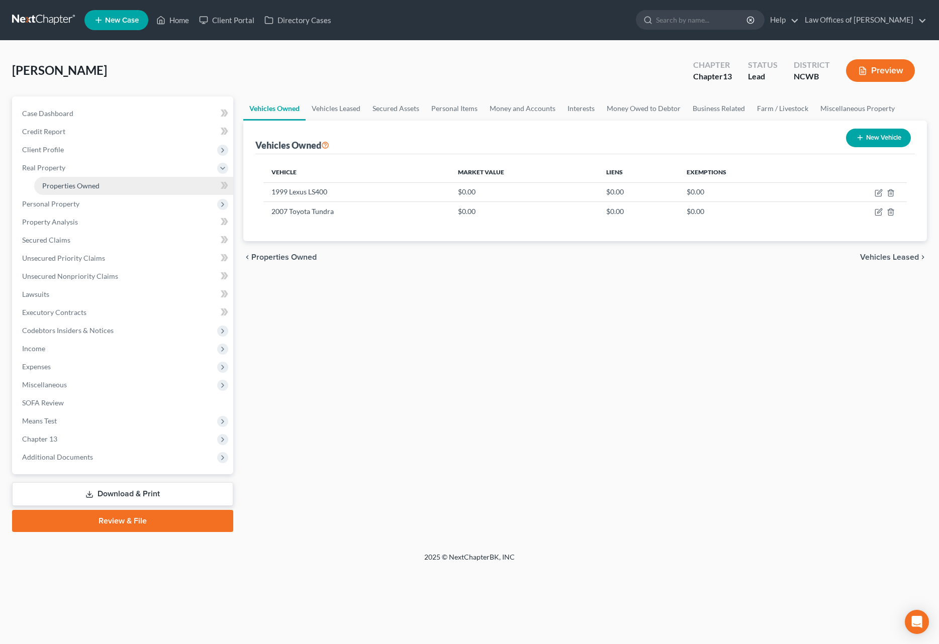
click at [93, 189] on span "Properties Owned" at bounding box center [70, 185] width 57 height 9
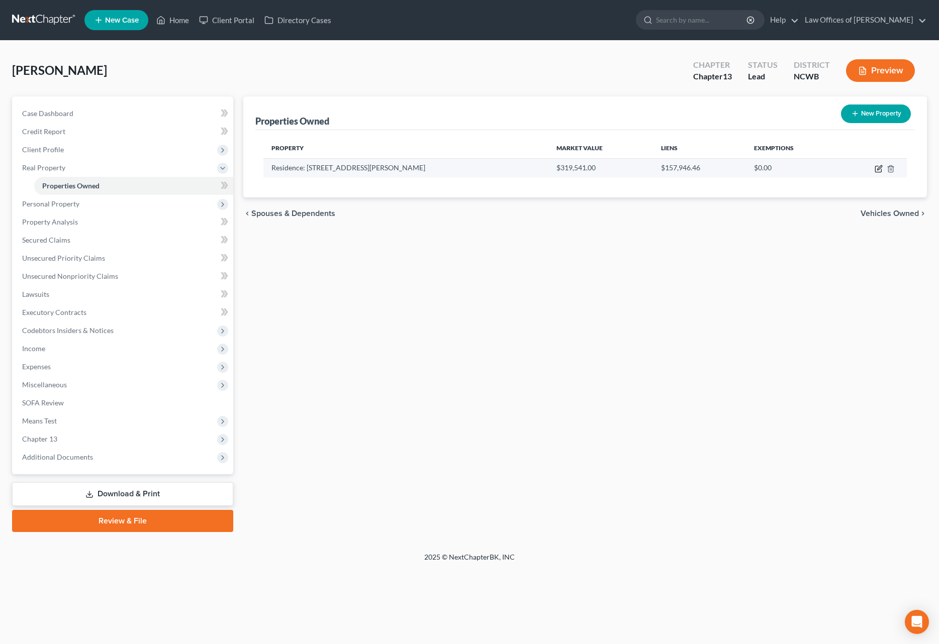
click at [878, 168] on icon "button" at bounding box center [879, 167] width 5 height 5
select select "28"
select select "48"
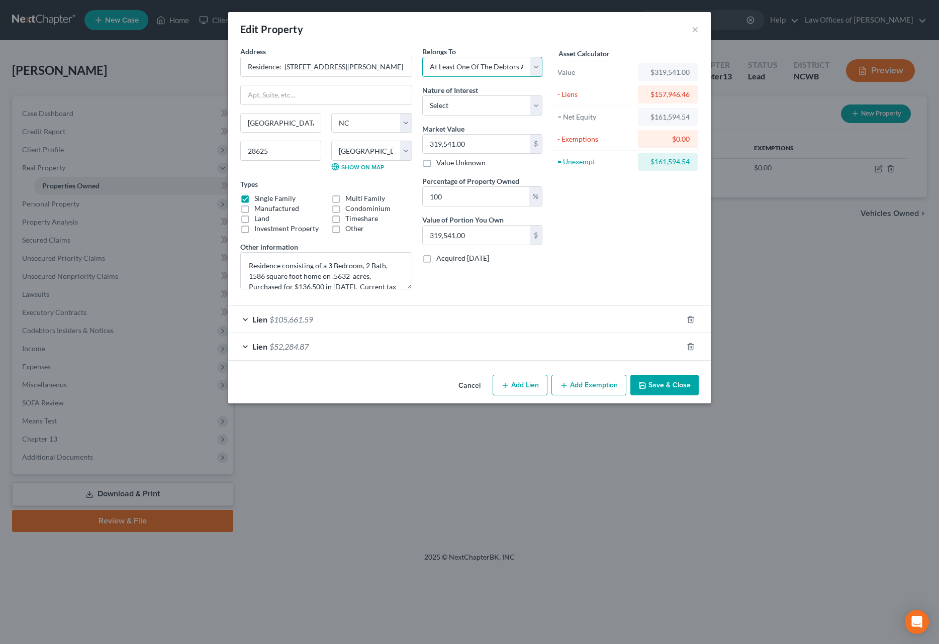
click at [497, 67] on select "Select Debtor 1 Only Debtor 2 Only Debtor 1 And Debtor 2 Only At Least One Of T…" at bounding box center [482, 67] width 120 height 20
select select "2"
click at [422, 57] on select "Select Debtor 1 Only Debtor 2 Only Debtor 1 And Debtor 2 Only At Least One Of T…" at bounding box center [482, 67] width 120 height 20
click at [660, 392] on button "Save & Close" at bounding box center [664, 385] width 68 height 21
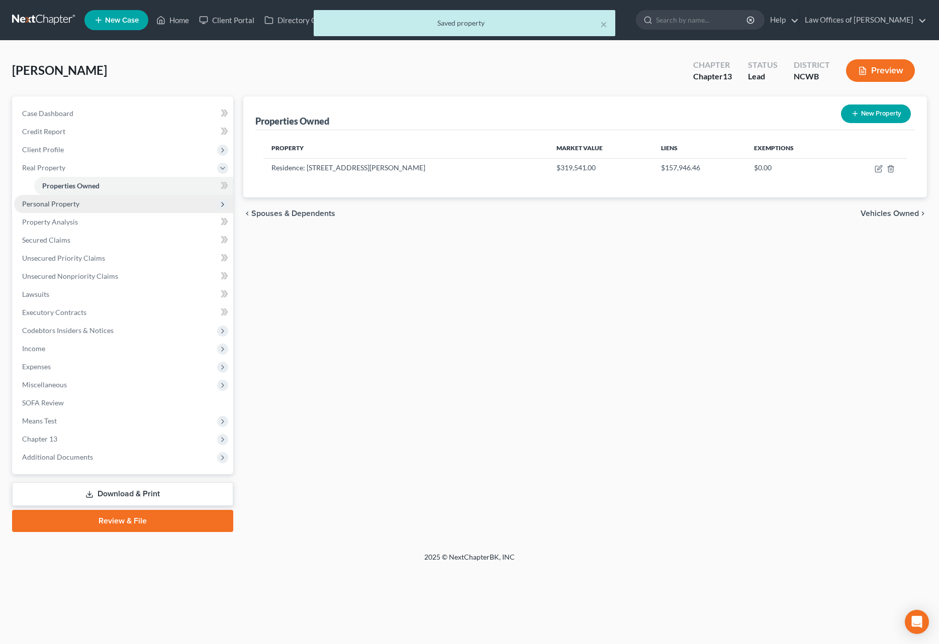
click at [73, 206] on span "Personal Property" at bounding box center [50, 203] width 57 height 9
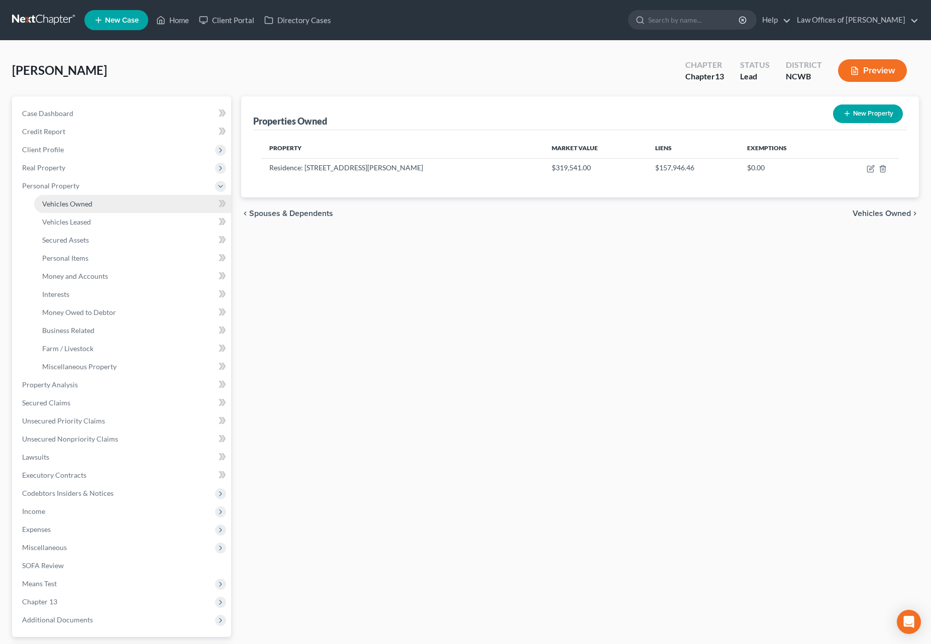
click at [84, 207] on span "Vehicles Owned" at bounding box center [67, 203] width 50 height 9
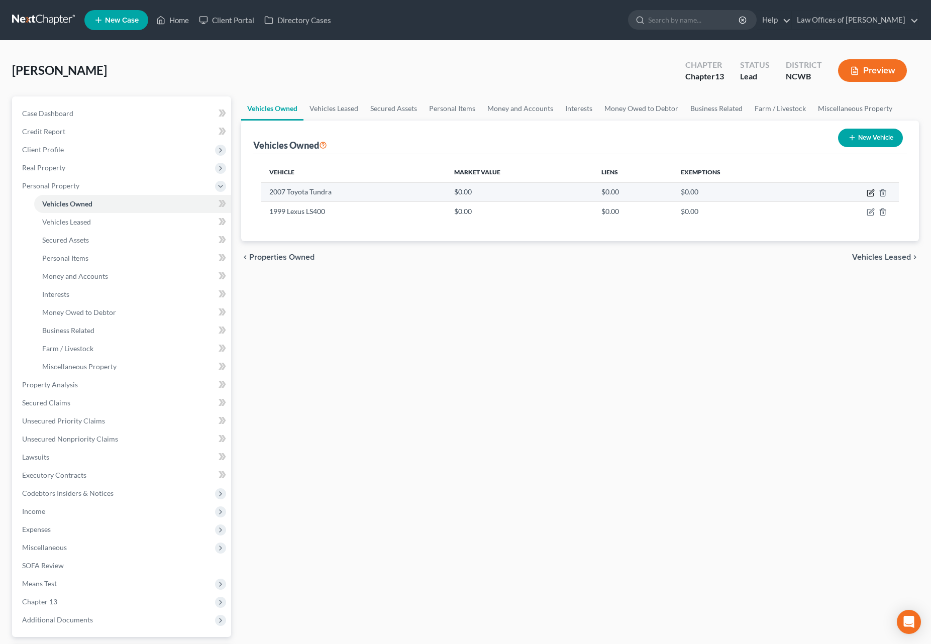
click at [869, 193] on icon "button" at bounding box center [871, 193] width 8 height 8
select select "0"
select select "19"
select select "2"
select select "0"
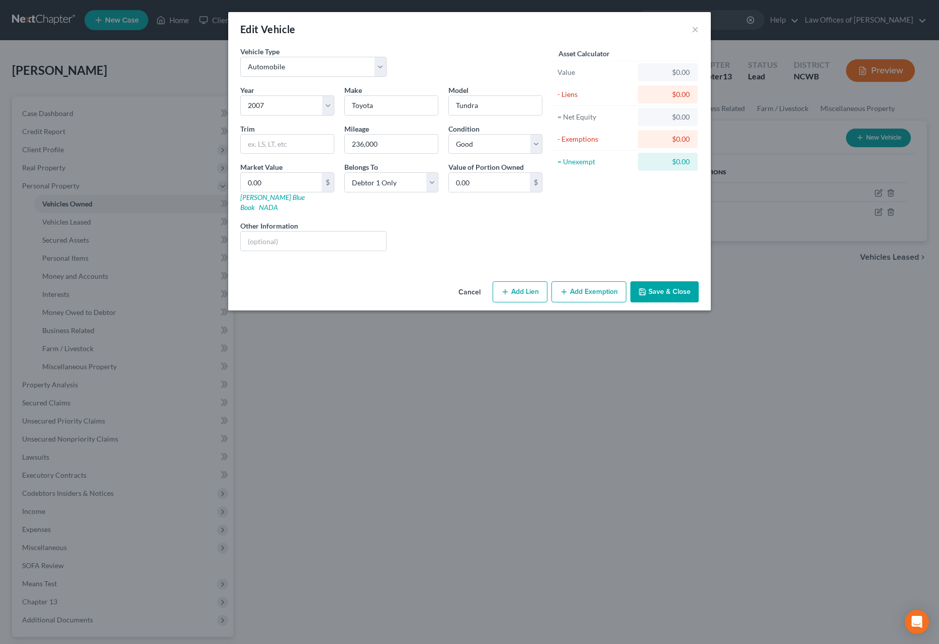
click at [647, 281] on button "Save & Close" at bounding box center [664, 291] width 68 height 21
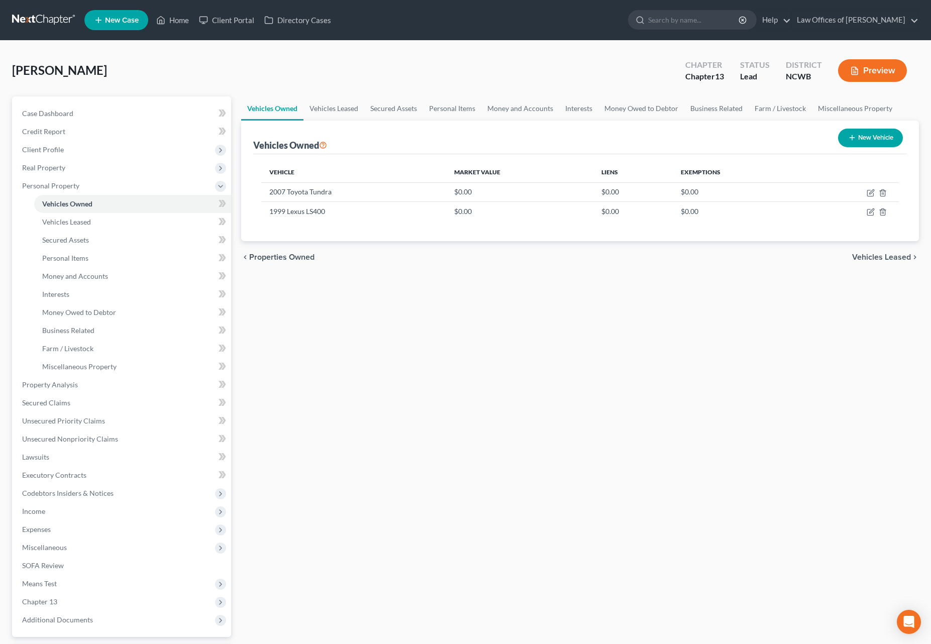
click at [872, 141] on button "New Vehicle" at bounding box center [870, 138] width 65 height 19
select select "0"
select select "2"
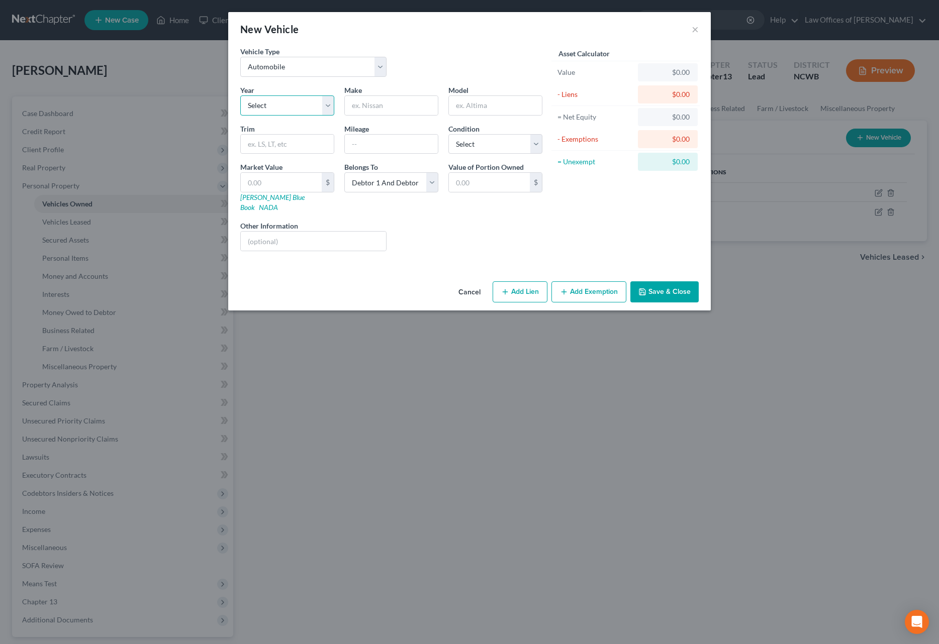
click at [269, 108] on select "Select 2026 2025 2024 2023 2022 2021 2020 2019 2018 2017 2016 2015 2014 2013 20…" at bounding box center [287, 105] width 94 height 20
select select "5"
click at [240, 95] on select "Select 2026 2025 2024 2023 2022 2021 2020 2019 2018 2017 2016 2015 2014 2013 20…" at bounding box center [287, 105] width 94 height 20
click at [383, 107] on input "text" at bounding box center [391, 105] width 93 height 19
type input "Honda"
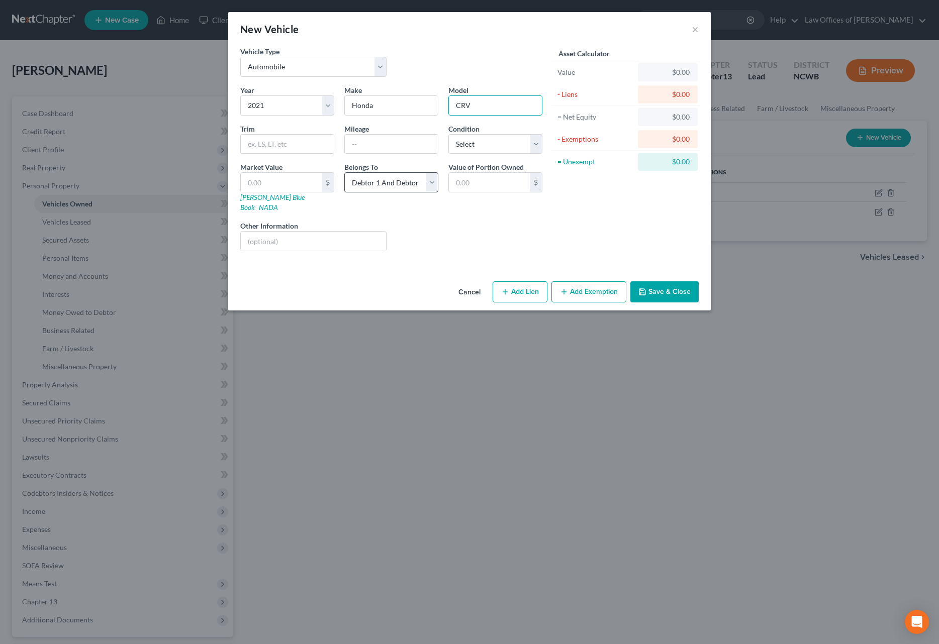
type input "CRV"
click at [393, 182] on select "Select Debtor 1 Only Debtor 2 Only Debtor 1 And Debtor 2 Only At Least One Of T…" at bounding box center [391, 182] width 94 height 20
select select "1"
click at [344, 172] on select "Select Debtor 1 Only Debtor 2 Only Debtor 1 And Debtor 2 Only At Least One Of T…" at bounding box center [391, 182] width 94 height 20
click at [386, 144] on input "text" at bounding box center [391, 144] width 93 height 19
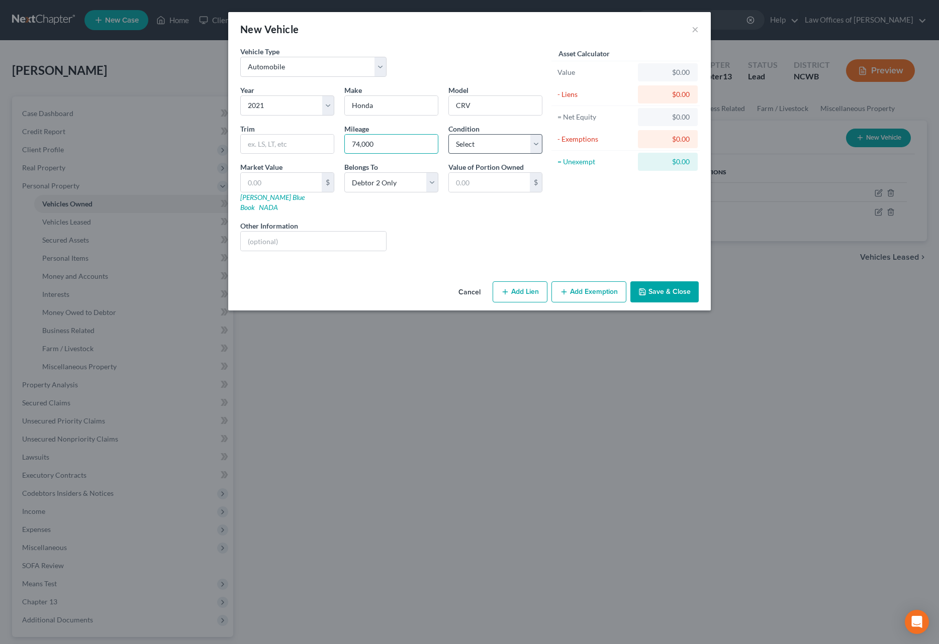
type input "74,000"
click at [467, 145] on select "Select Excellent Very Good Good Fair Poor" at bounding box center [495, 144] width 94 height 20
select select "2"
click at [448, 134] on select "Select Excellent Very Good Good Fair Poor" at bounding box center [495, 144] width 94 height 20
click at [643, 288] on icon "button" at bounding box center [642, 292] width 8 height 8
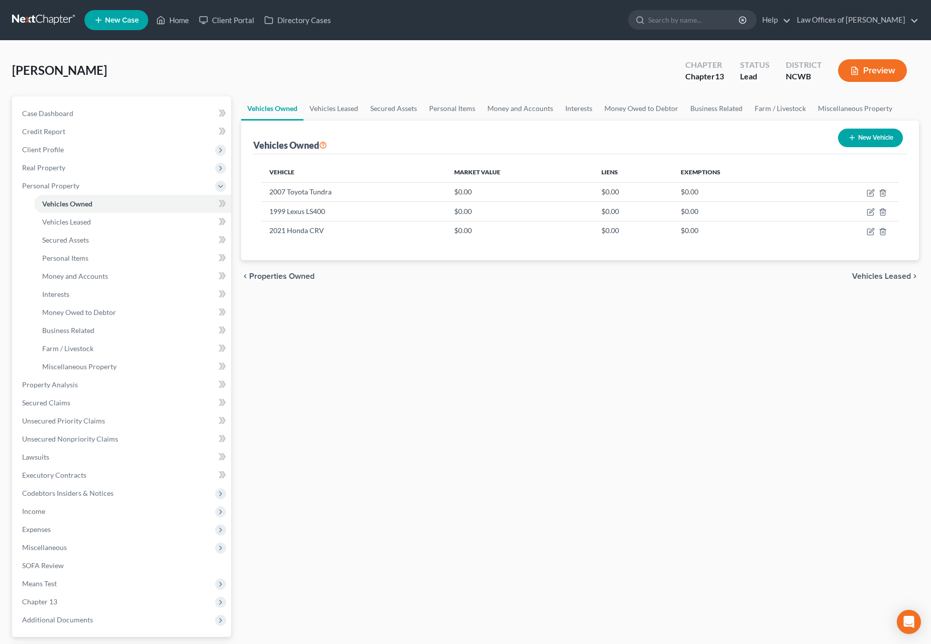
click at [865, 140] on button "New Vehicle" at bounding box center [870, 138] width 65 height 19
select select "0"
select select "2"
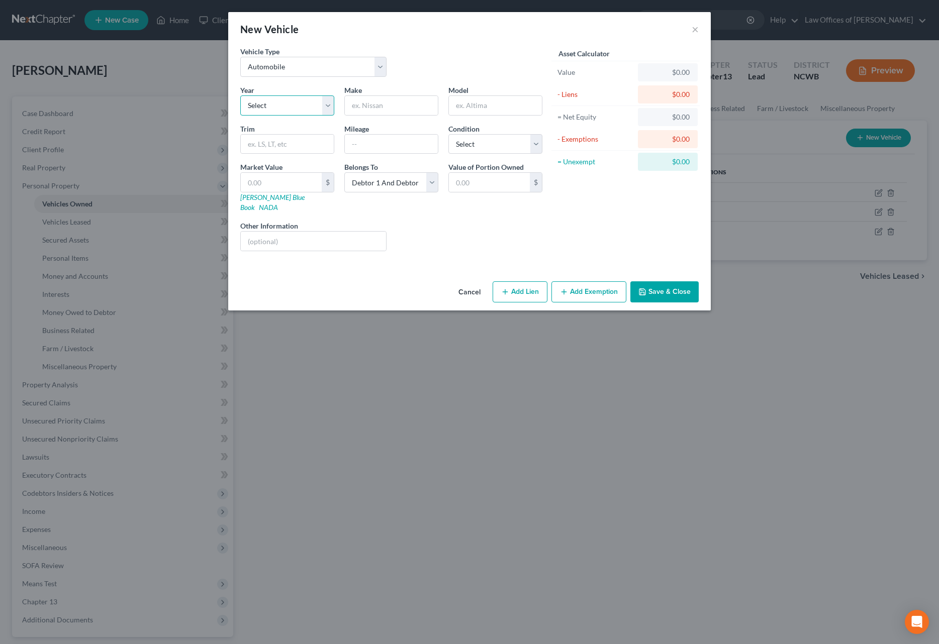
click at [289, 111] on select "Select 2026 2025 2024 2023 2022 2021 2020 2019 2018 2017 2016 2015 2014 2013 20…" at bounding box center [287, 105] width 94 height 20
select select "19"
click at [240, 95] on select "Select 2026 2025 2024 2023 2022 2021 2020 2019 2018 2017 2016 2015 2014 2013 20…" at bounding box center [287, 105] width 94 height 20
type input "GMC"
type input "Tahoe"
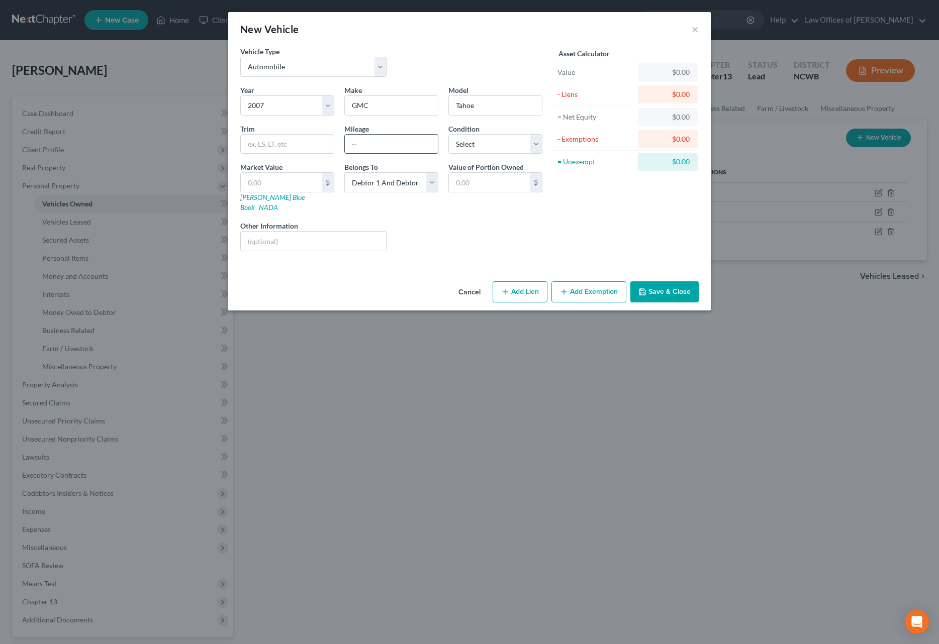
click at [352, 142] on input "text" at bounding box center [391, 144] width 93 height 19
type input "240,000"
click at [467, 147] on select "Select Excellent Very Good Good Fair Poor" at bounding box center [495, 144] width 94 height 20
select select "2"
click at [448, 134] on select "Select Excellent Very Good Good Fair Poor" at bounding box center [495, 144] width 94 height 20
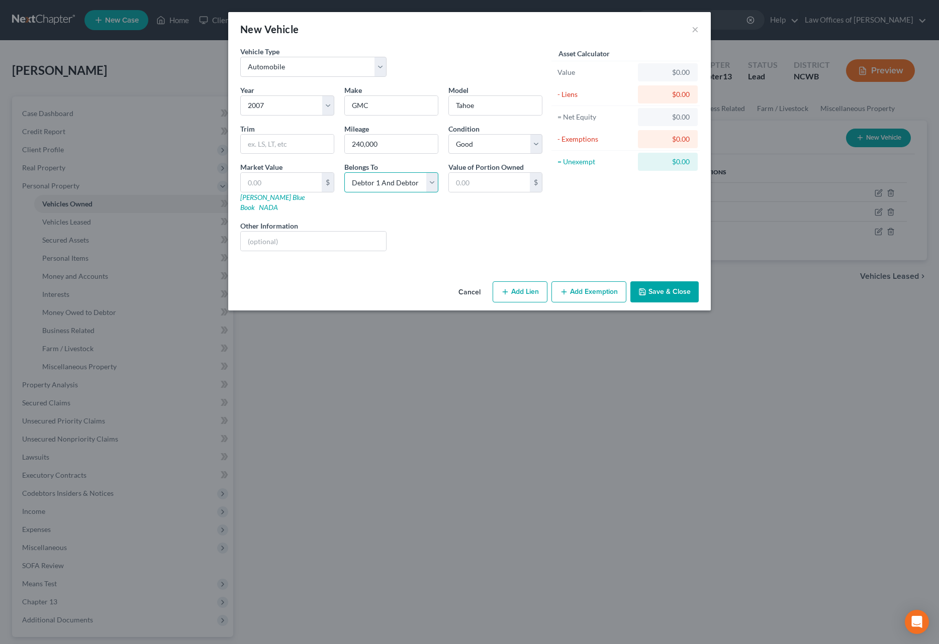
click at [388, 185] on select "Select Debtor 1 Only Debtor 2 Only Debtor 1 And Debtor 2 Only At Least One Of T…" at bounding box center [391, 182] width 94 height 20
select select "1"
click at [344, 172] on select "Select Debtor 1 Only Debtor 2 Only Debtor 1 And Debtor 2 Only At Least One Of T…" at bounding box center [391, 182] width 94 height 20
click at [636, 282] on button "Save & Close" at bounding box center [664, 291] width 68 height 21
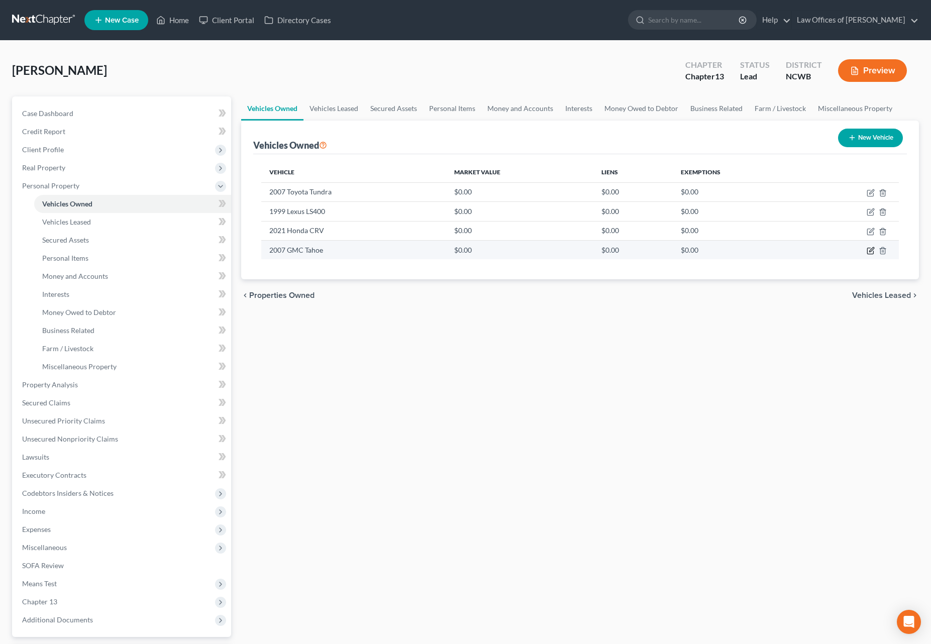
click at [871, 250] on icon "button" at bounding box center [871, 249] width 5 height 5
select select "0"
select select "19"
select select "2"
select select "1"
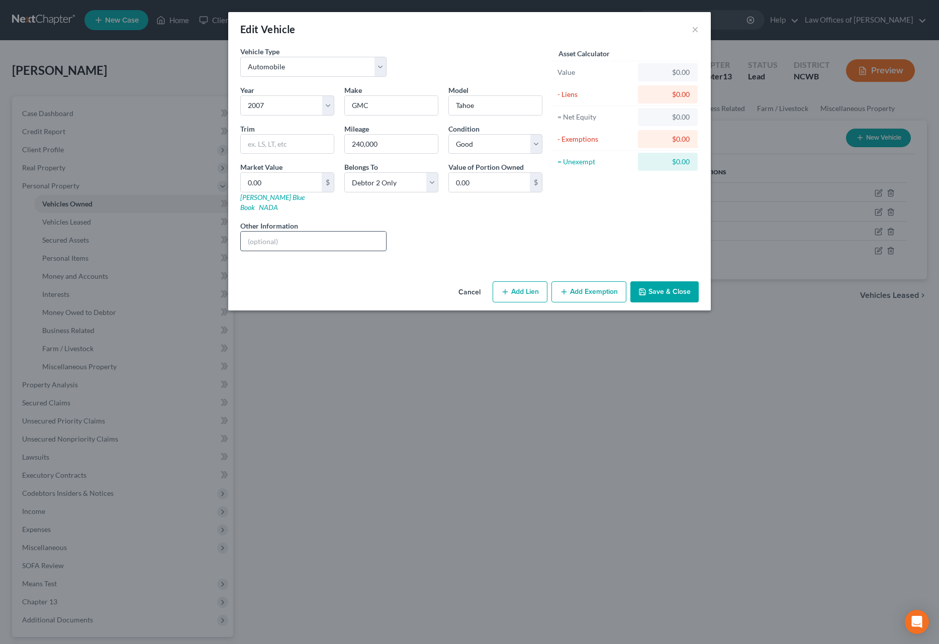
click at [258, 232] on input "text" at bounding box center [313, 241] width 145 height 19
type input "VIN: [US_VEHICLE_IDENTIFICATION_NUMBER]"
click at [652, 281] on button "Save & Close" at bounding box center [664, 291] width 68 height 21
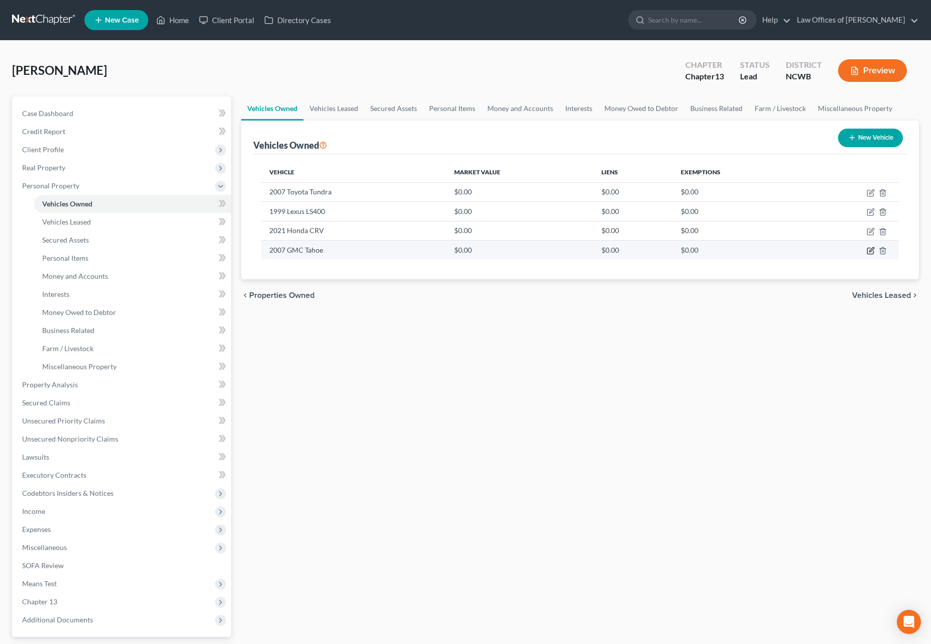
click at [870, 251] on icon "button" at bounding box center [871, 249] width 5 height 5
select select "0"
select select "19"
select select "2"
select select "1"
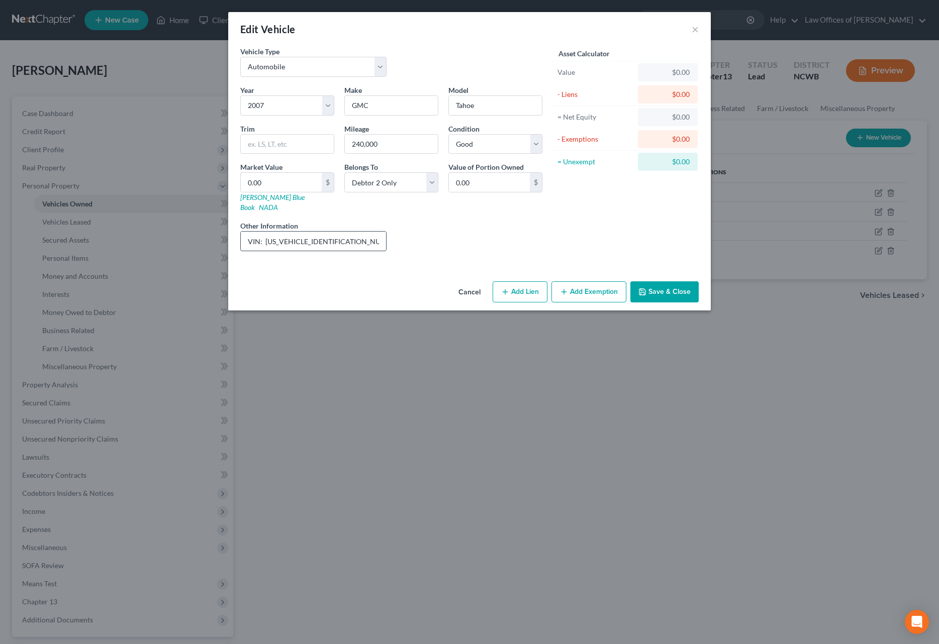
click at [373, 240] on input "VIN: [US_VEHICLE_IDENTIFICATION_NUMBER]" at bounding box center [313, 241] width 145 height 19
click at [378, 237] on input "VIN: [US_VEHICLE_IDENTIFICATION_NUMBER] / Total Loss Claim" at bounding box center [313, 241] width 145 height 19
type input "VIN: [US_VEHICLE_IDENTIFICATION_NUMBER] / Total Loss Claim / Property Tax Value…"
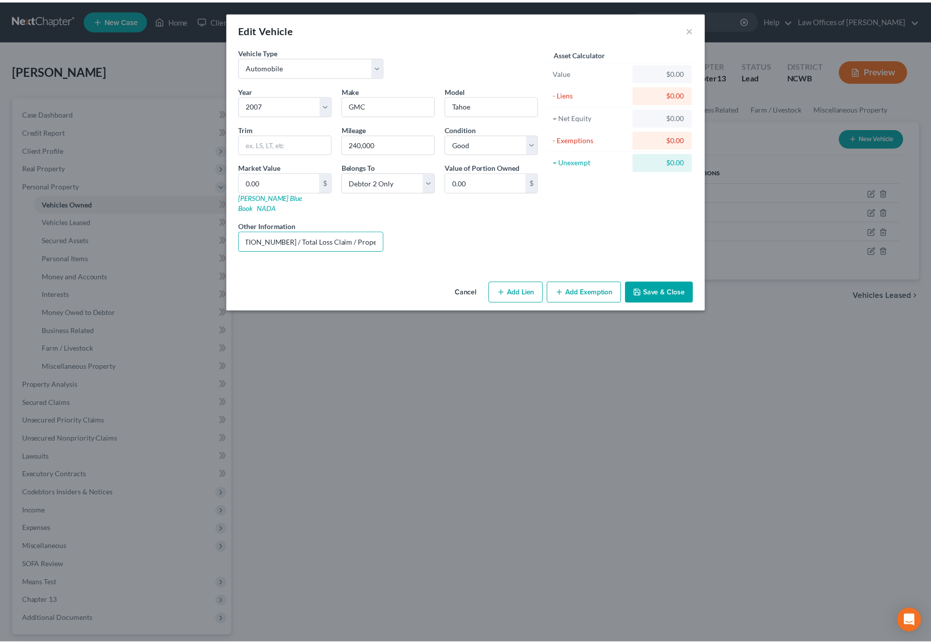
scroll to position [0, 0]
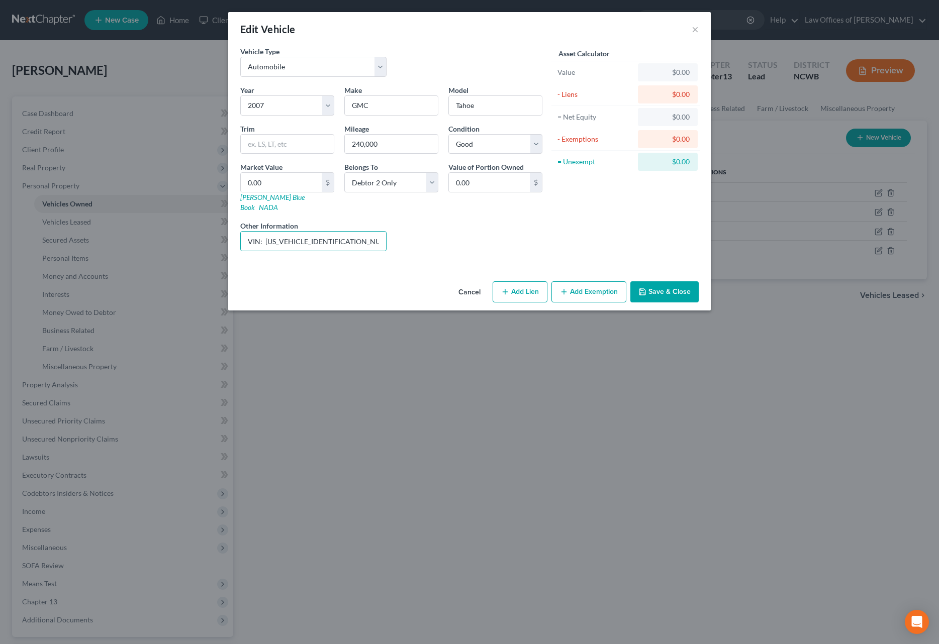
click at [680, 285] on button "Save & Close" at bounding box center [664, 291] width 68 height 21
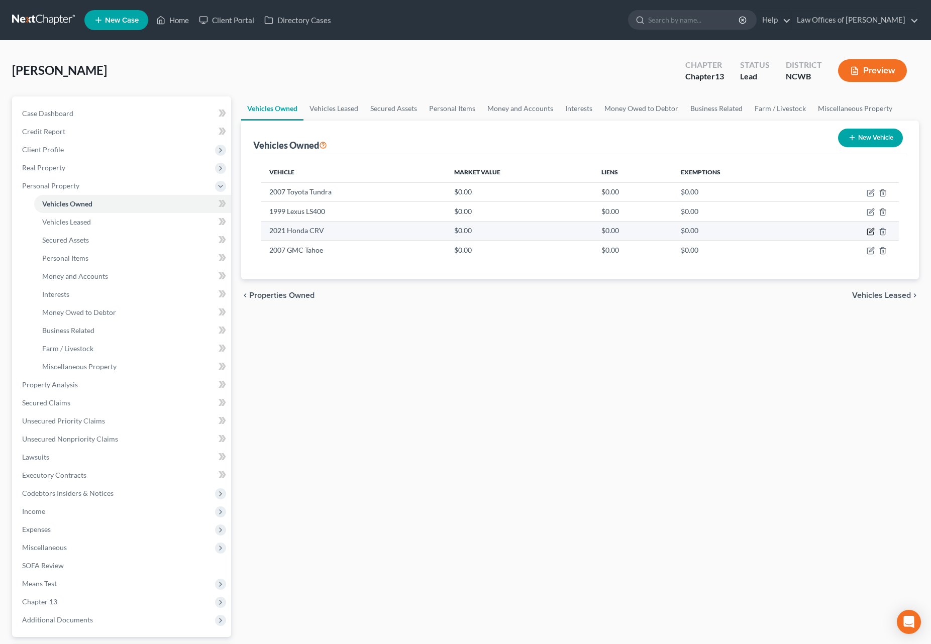
click at [872, 231] on icon "button" at bounding box center [871, 232] width 8 height 8
select select "0"
select select "5"
select select "2"
select select "1"
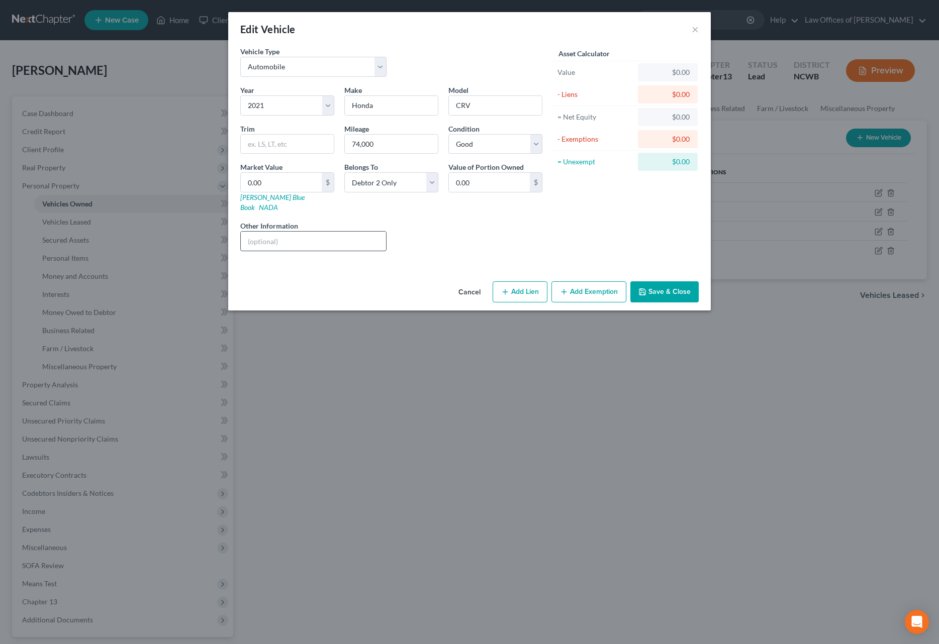
click at [297, 234] on input "text" at bounding box center [313, 241] width 145 height 19
type input "VIN: 2HKRW15H54MH419263"
click at [662, 281] on button "Save & Close" at bounding box center [664, 291] width 68 height 21
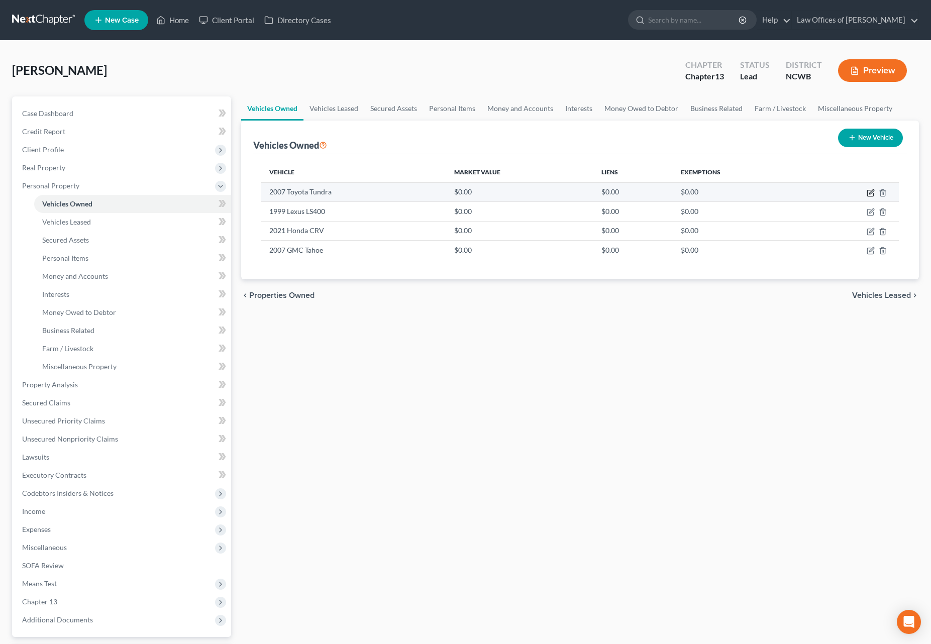
click at [872, 195] on icon "button" at bounding box center [871, 193] width 8 height 8
select select "0"
select select "19"
select select "2"
select select "0"
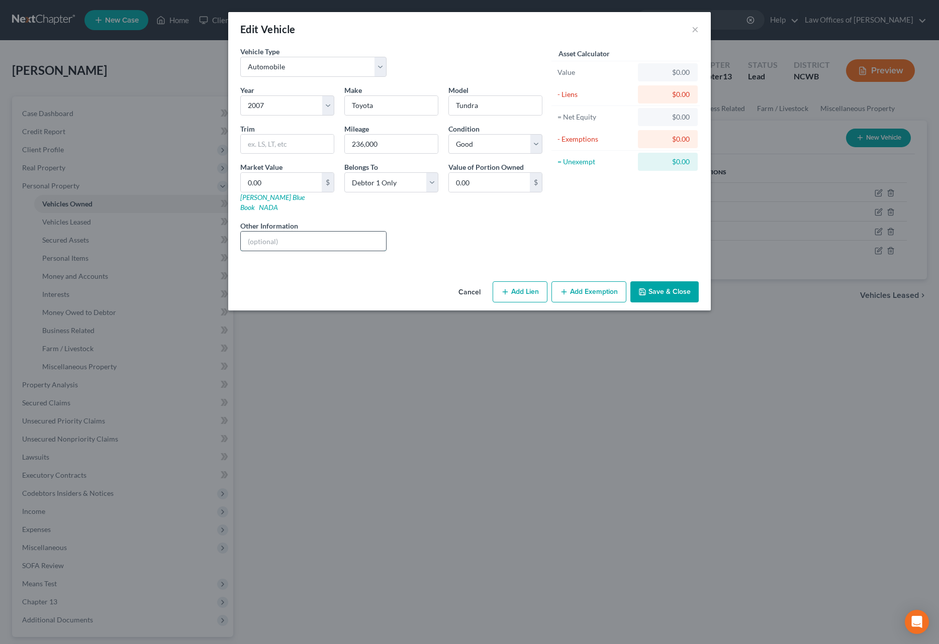
click at [291, 232] on input "text" at bounding box center [313, 241] width 145 height 19
type input "V"
type input "VIN: [US_VEHICLE_IDENTIFICATION_NUMBER]"
click at [650, 281] on button "Save & Close" at bounding box center [664, 291] width 68 height 21
